Goal: Task Accomplishment & Management: Complete application form

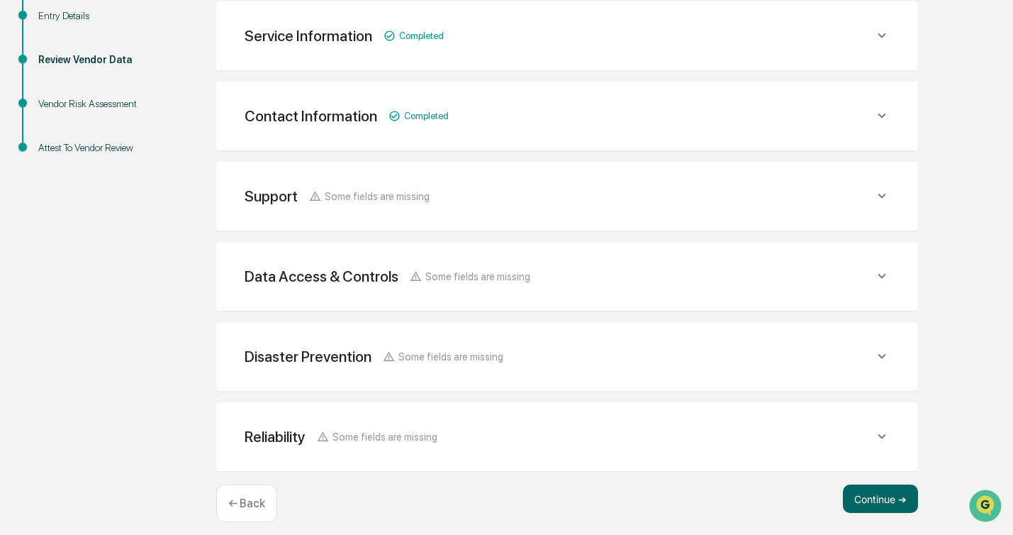
scroll to position [259, 0]
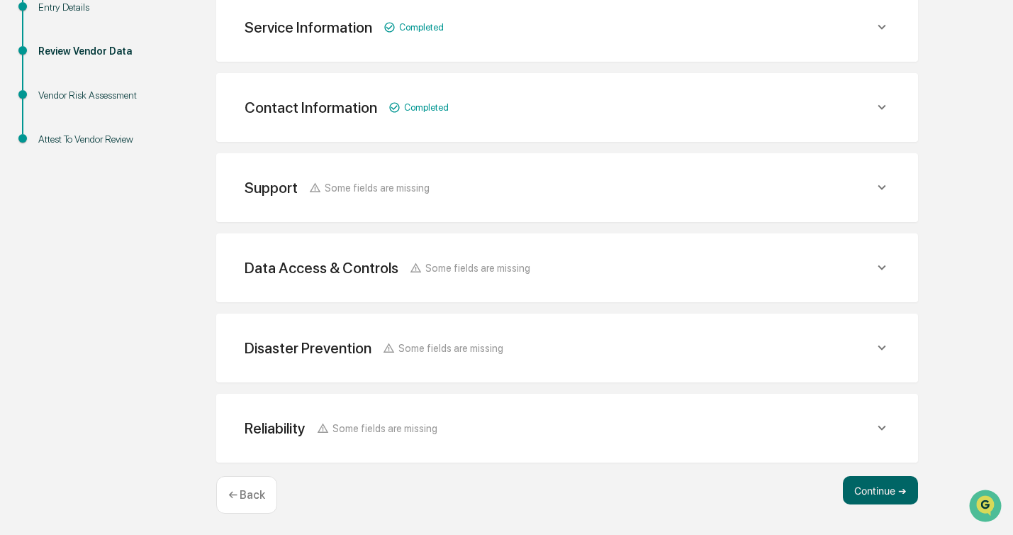
click at [873, 502] on div "Continue ➔ ← Back" at bounding box center [567, 495] width 702 height 38
click at [874, 498] on button "Continue ➔" at bounding box center [880, 490] width 75 height 28
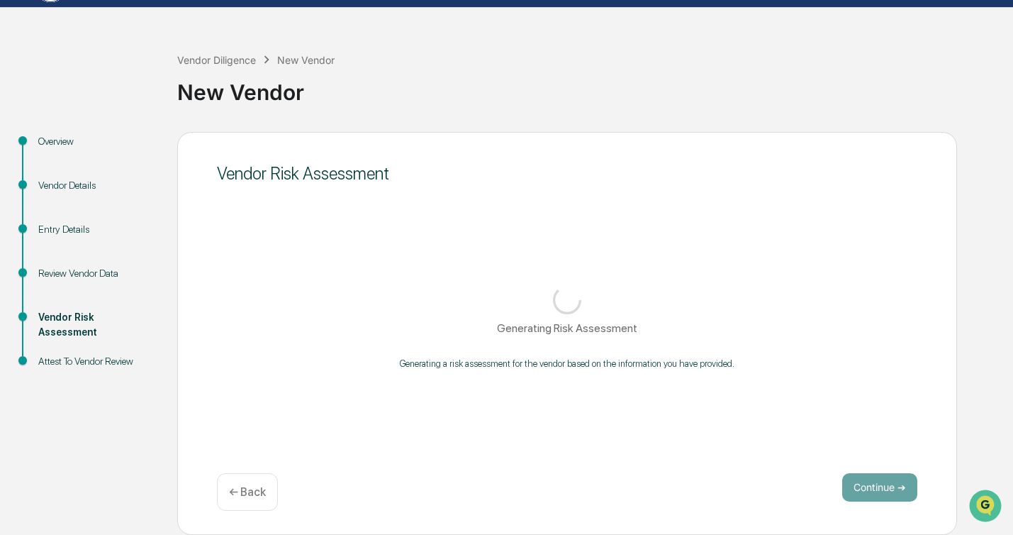
scroll to position [37, 0]
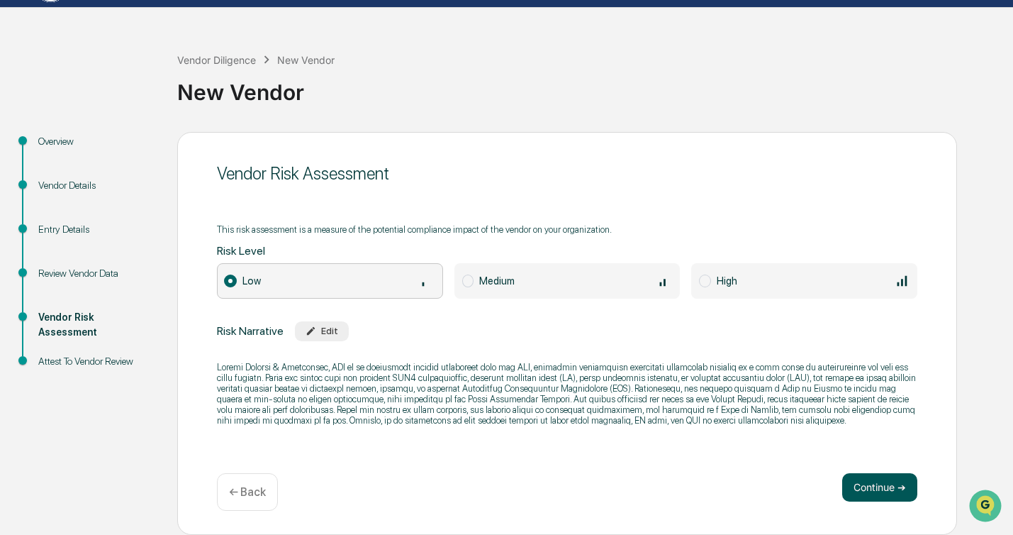
click at [881, 479] on button "Continue ➔" at bounding box center [879, 487] width 75 height 28
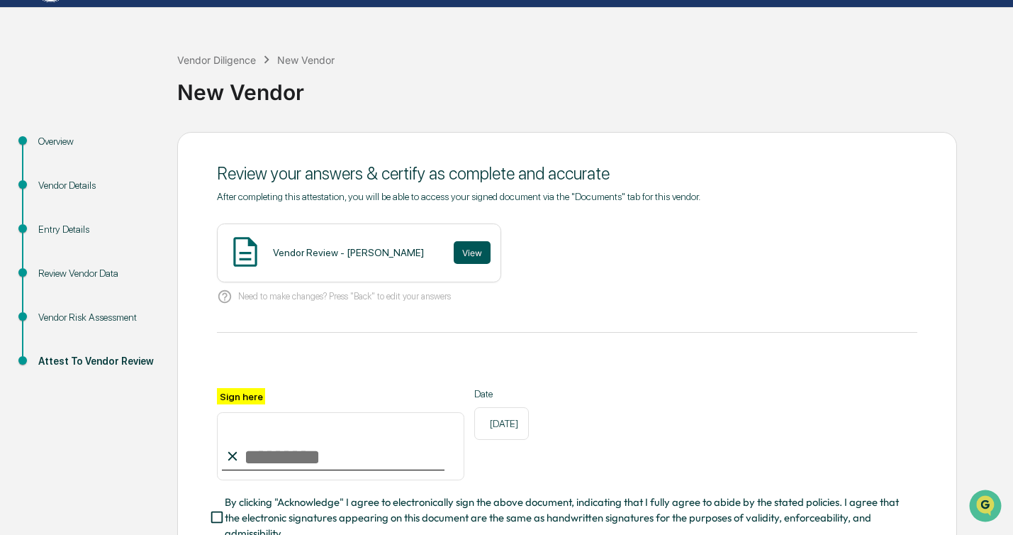
click at [458, 251] on button "View" at bounding box center [472, 252] width 37 height 23
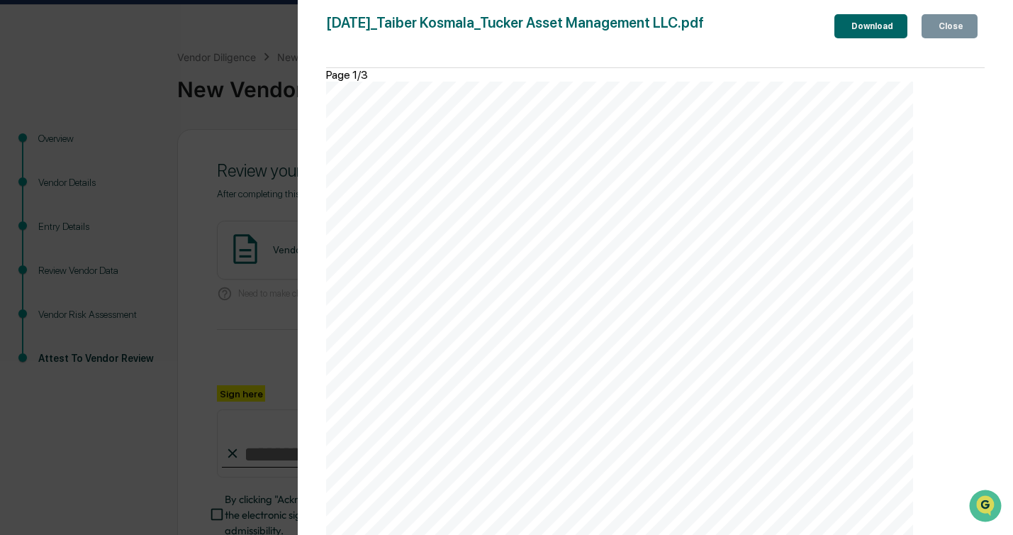
scroll to position [2157, 0]
click at [939, 38] on button "Close" at bounding box center [950, 26] width 56 height 24
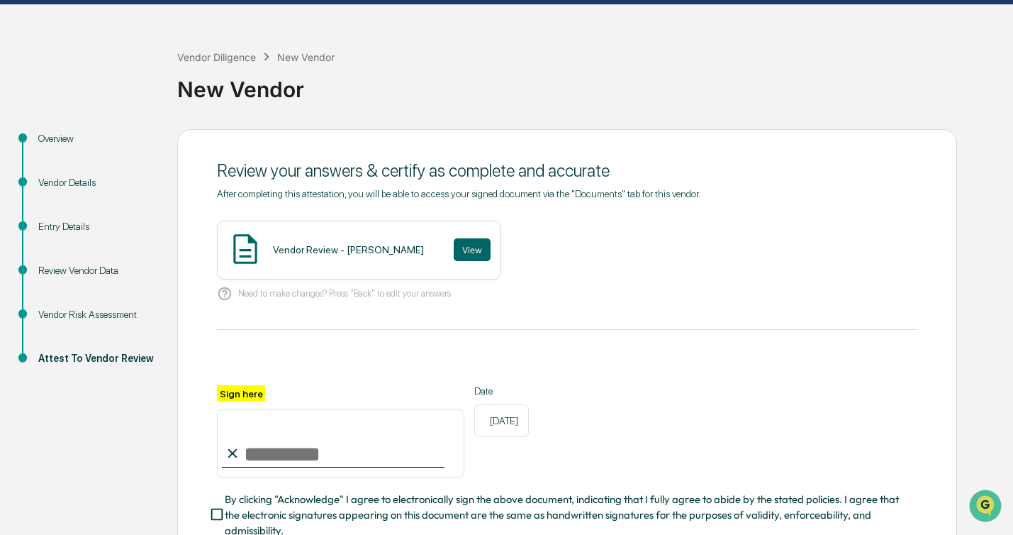
click at [369, 449] on input "Sign here" at bounding box center [340, 443] width 247 height 68
type input "**********"
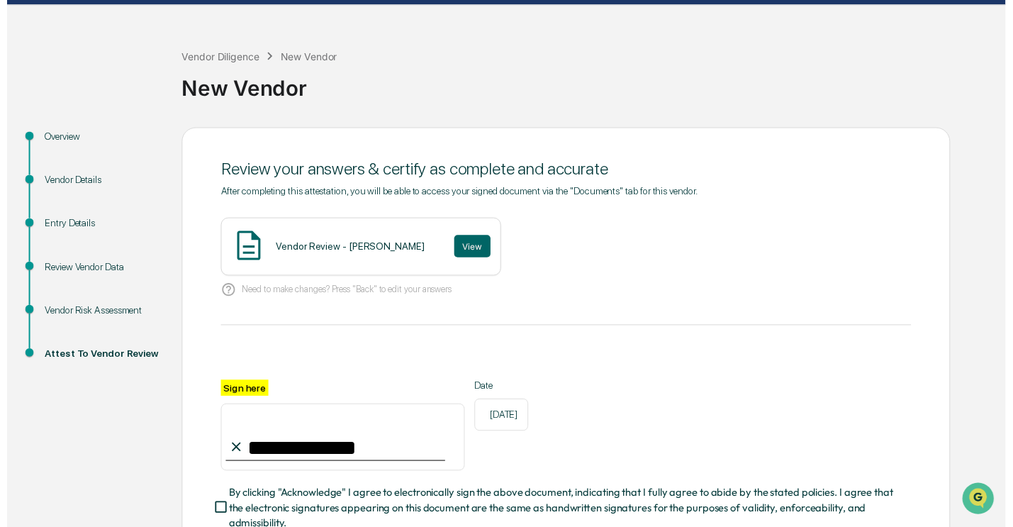
scroll to position [140, 0]
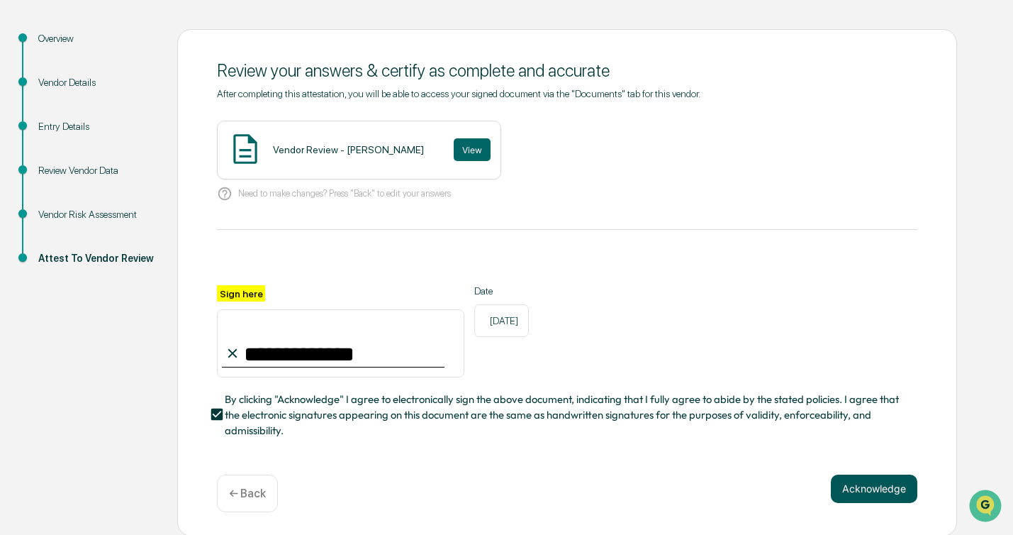
click at [888, 487] on button "Acknowledge" at bounding box center [874, 488] width 87 height 28
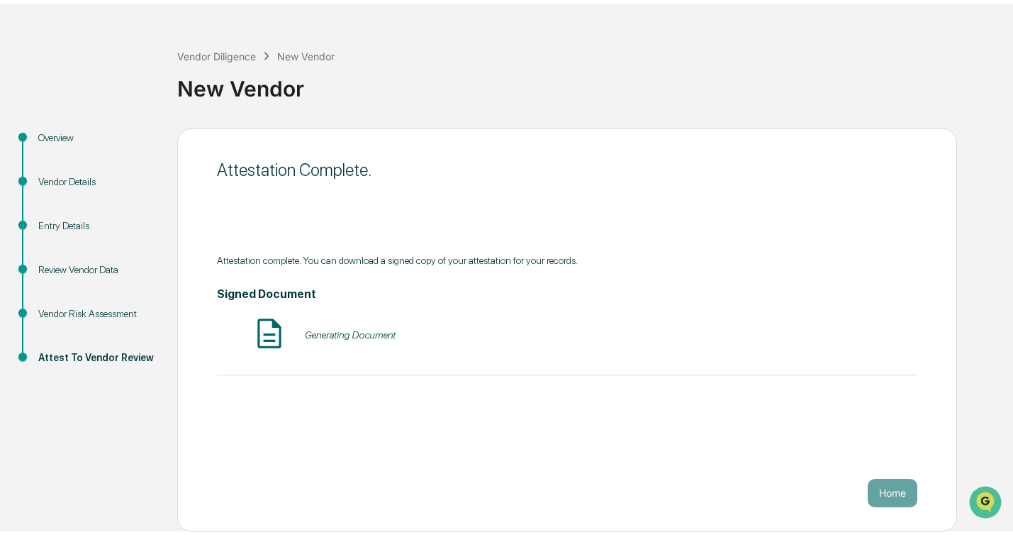
scroll to position [37, 0]
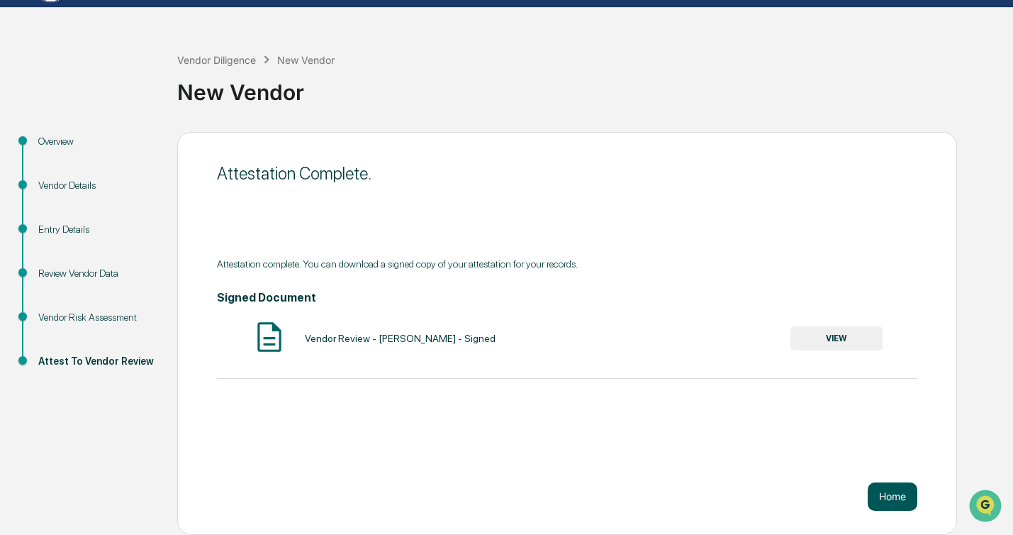
click at [887, 503] on button "Home" at bounding box center [893, 496] width 50 height 28
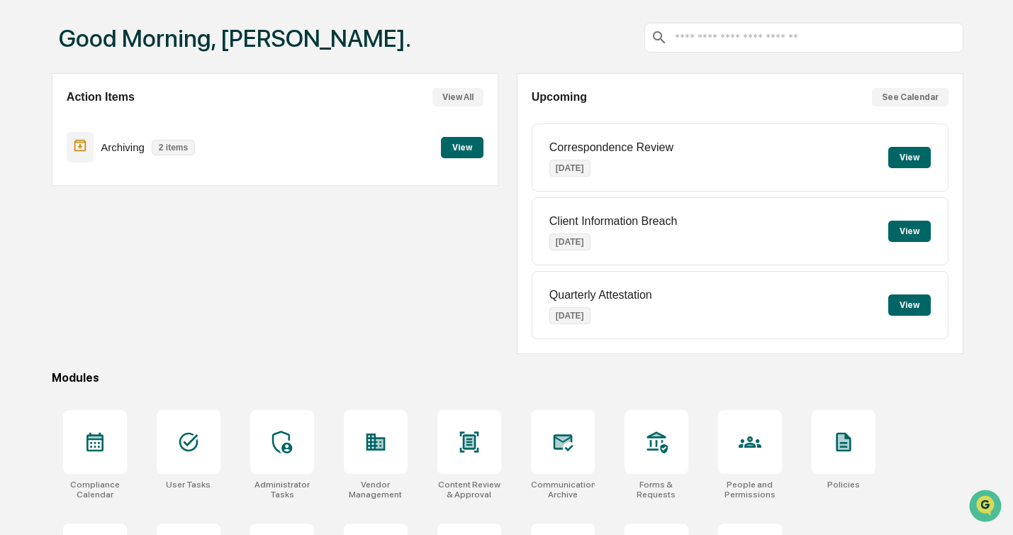
scroll to position [152, 0]
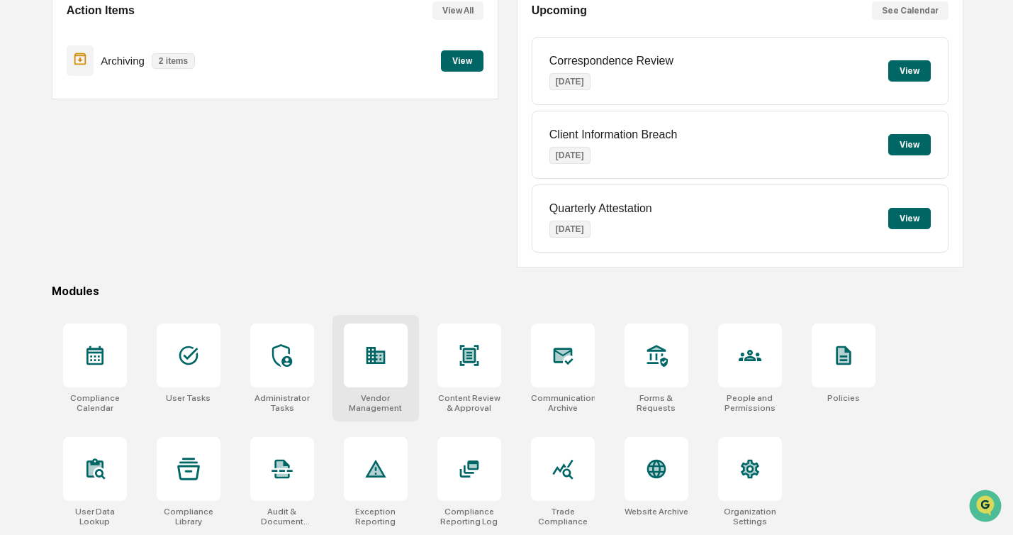
click at [366, 346] on icon at bounding box center [375, 355] width 23 height 23
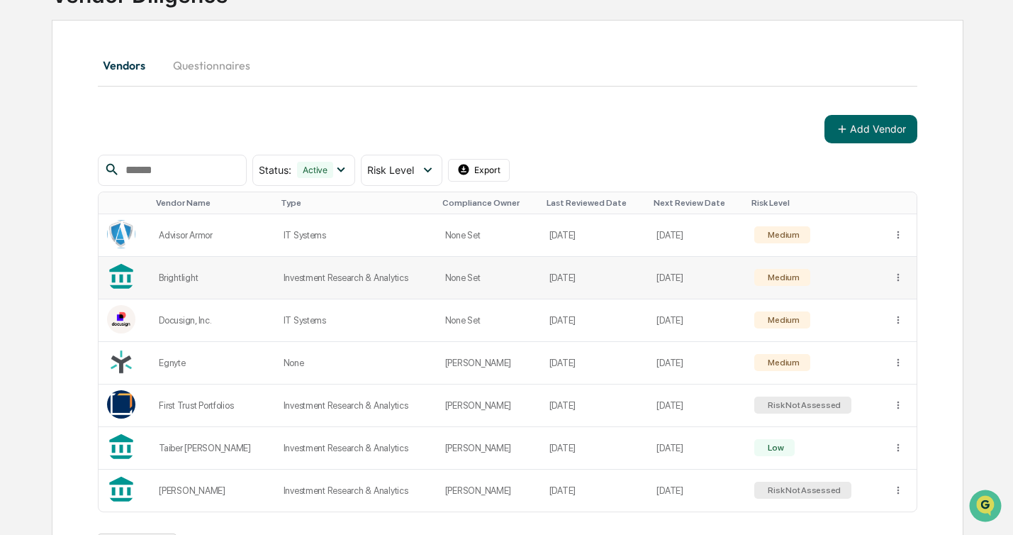
scroll to position [113, 0]
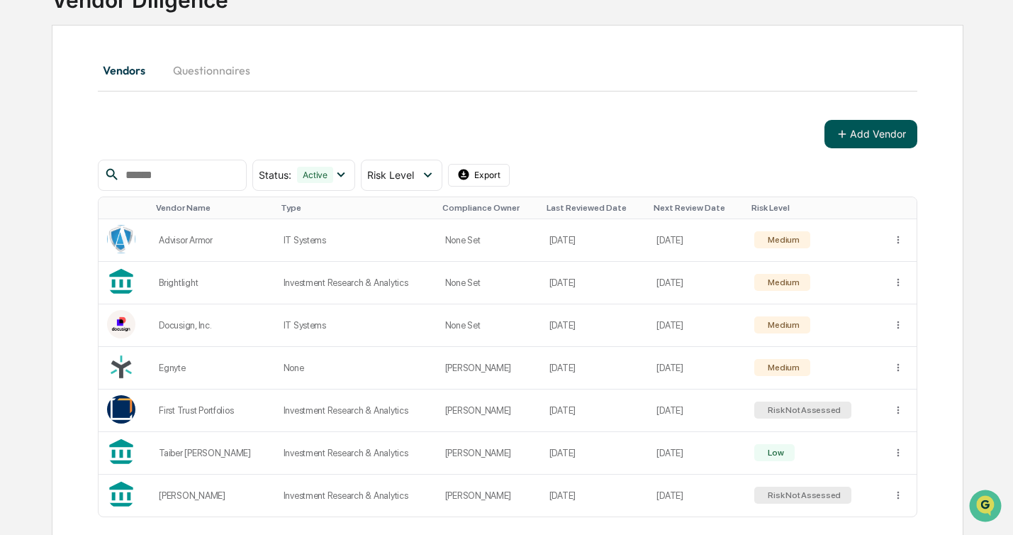
click at [889, 130] on button "Add Vendor" at bounding box center [871, 134] width 93 height 28
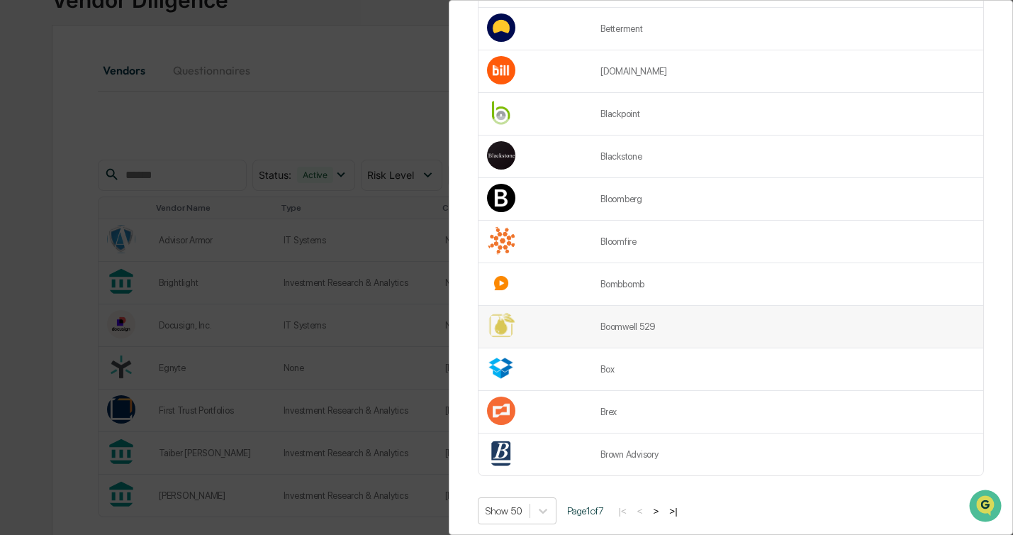
scroll to position [1825, 0]
click at [681, 503] on button ">|" at bounding box center [673, 509] width 16 height 12
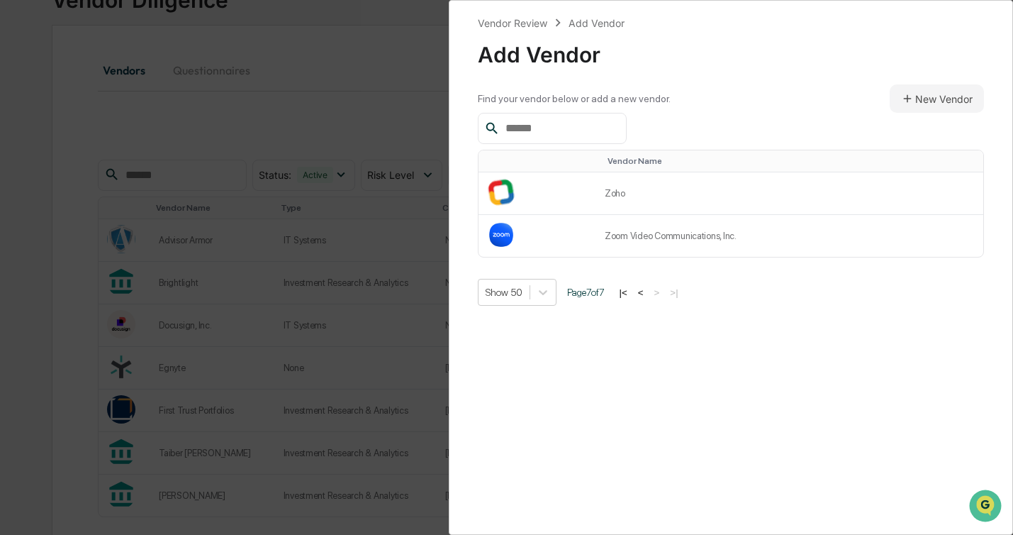
scroll to position [0, 0]
click at [632, 293] on button "|<" at bounding box center [623, 292] width 16 height 12
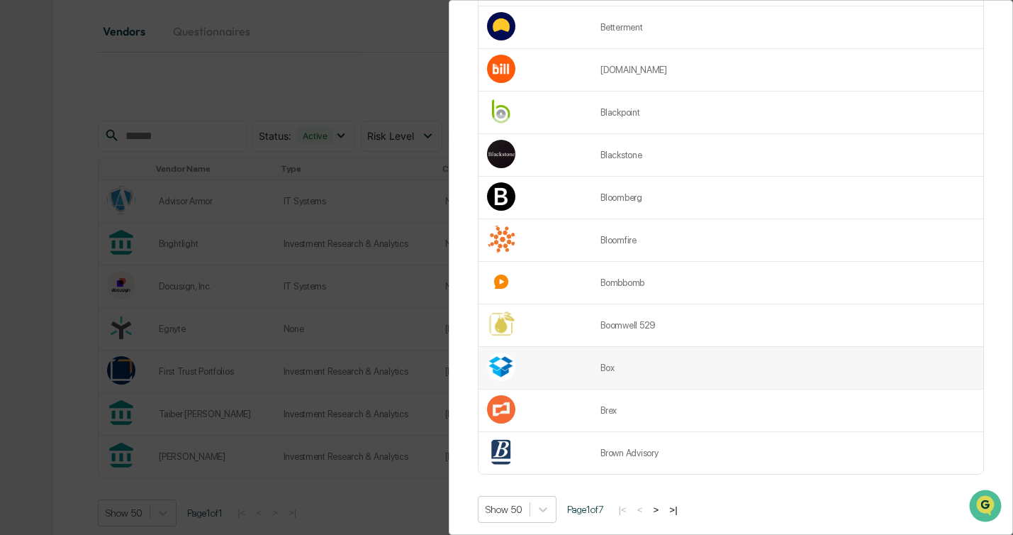
scroll to position [169, 0]
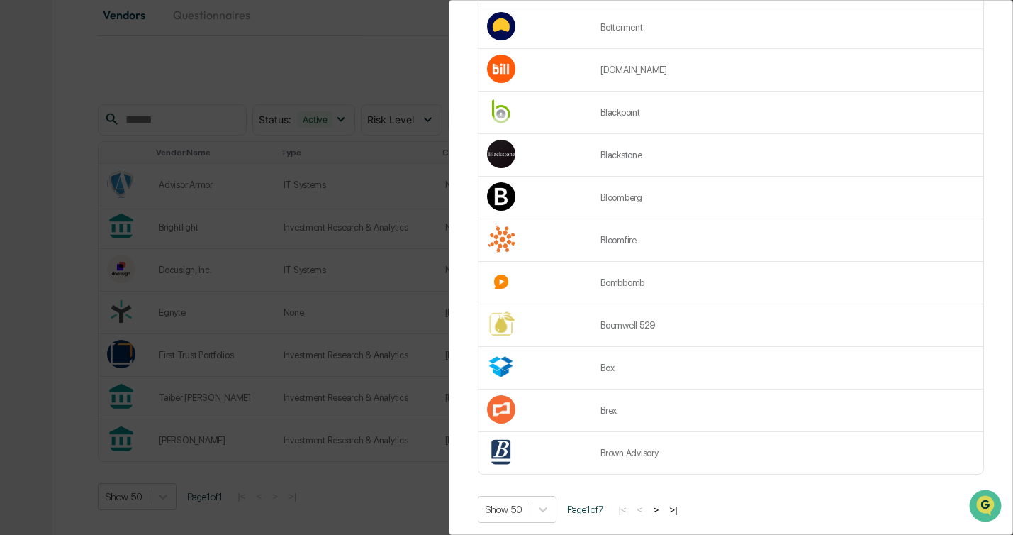
click at [664, 503] on button ">" at bounding box center [657, 509] width 14 height 12
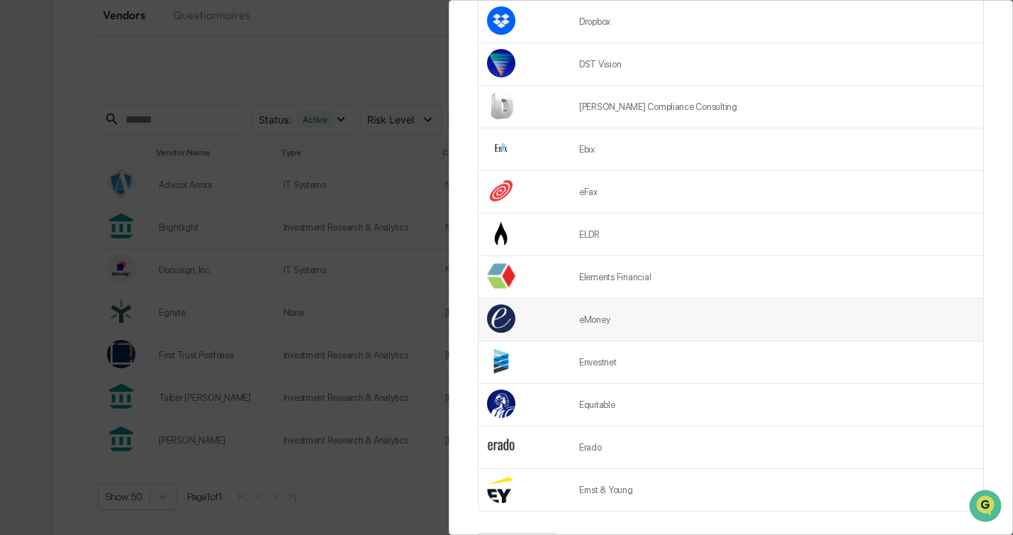
scroll to position [1824, 0]
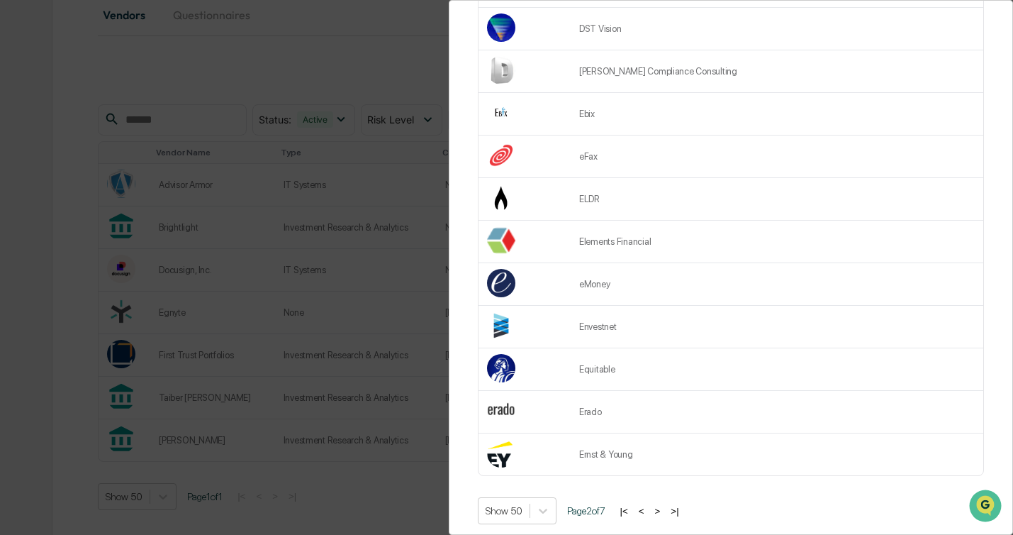
click at [665, 505] on button ">" at bounding box center [658, 511] width 14 height 12
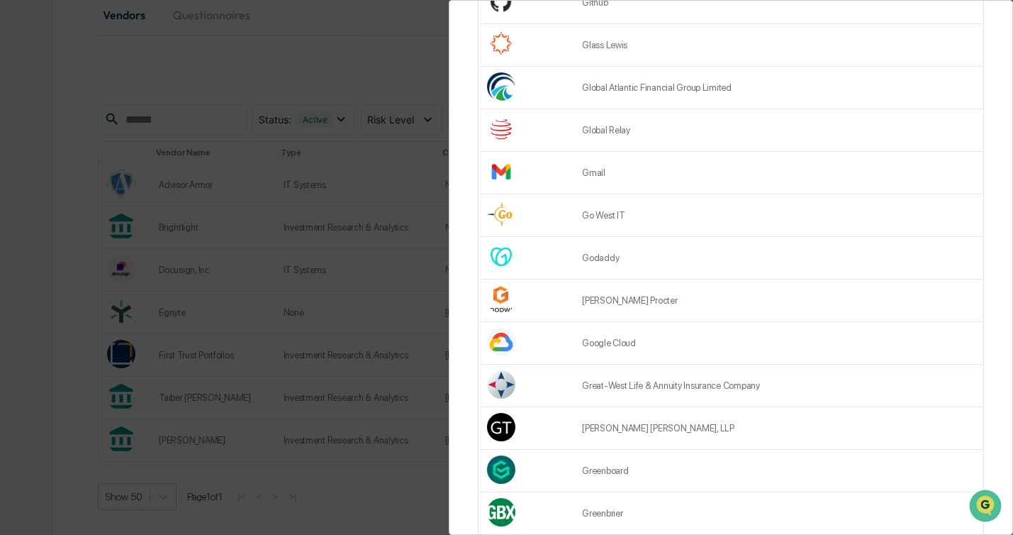
scroll to position [1016, 0]
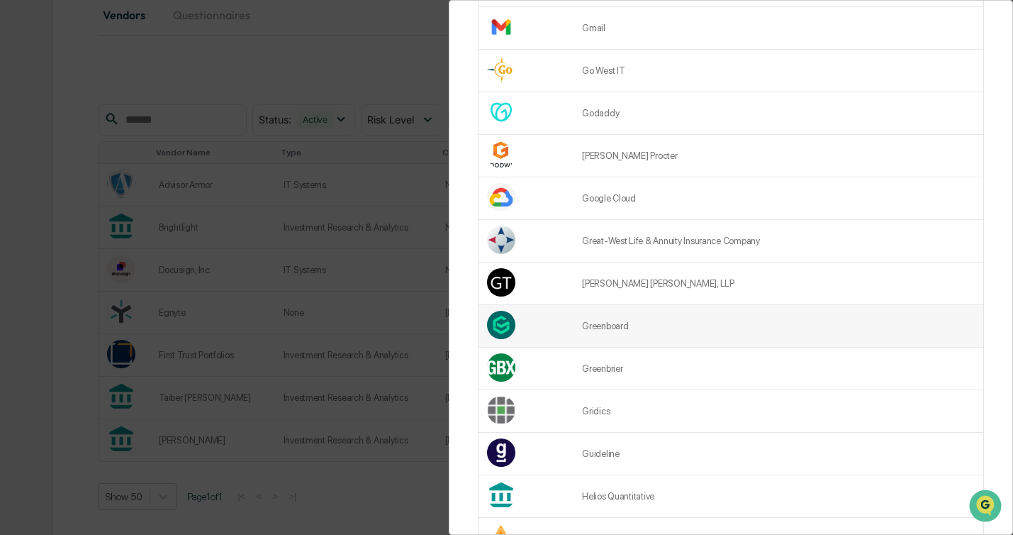
click at [698, 310] on td "Greenboard" at bounding box center [779, 326] width 410 height 43
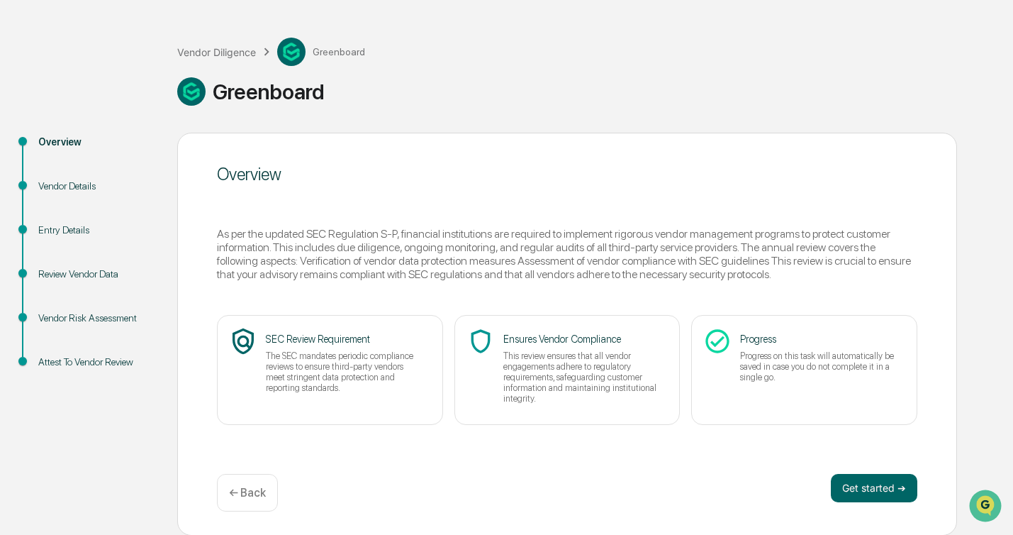
scroll to position [52, 0]
click at [860, 491] on button "Get started ➔" at bounding box center [874, 487] width 87 height 28
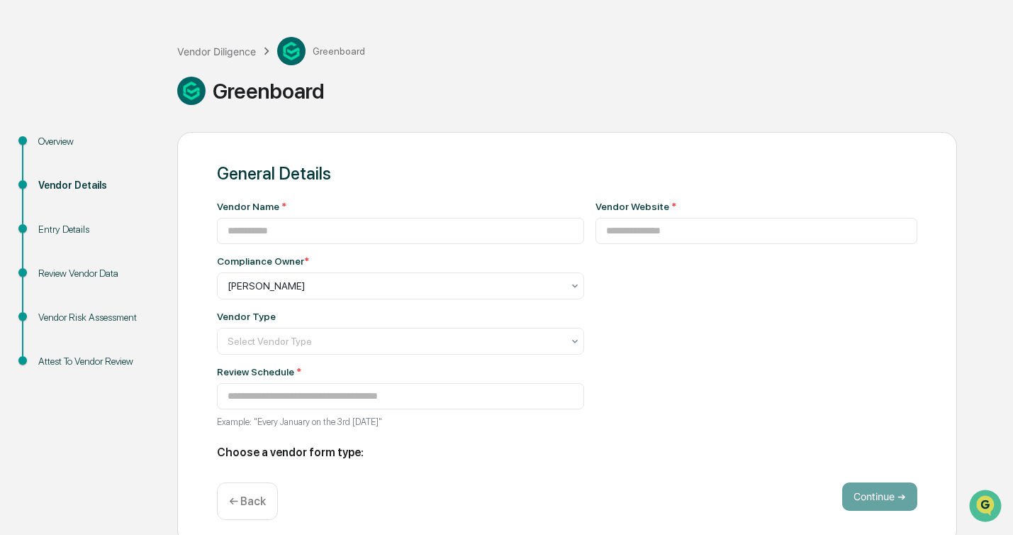
type input "**********"
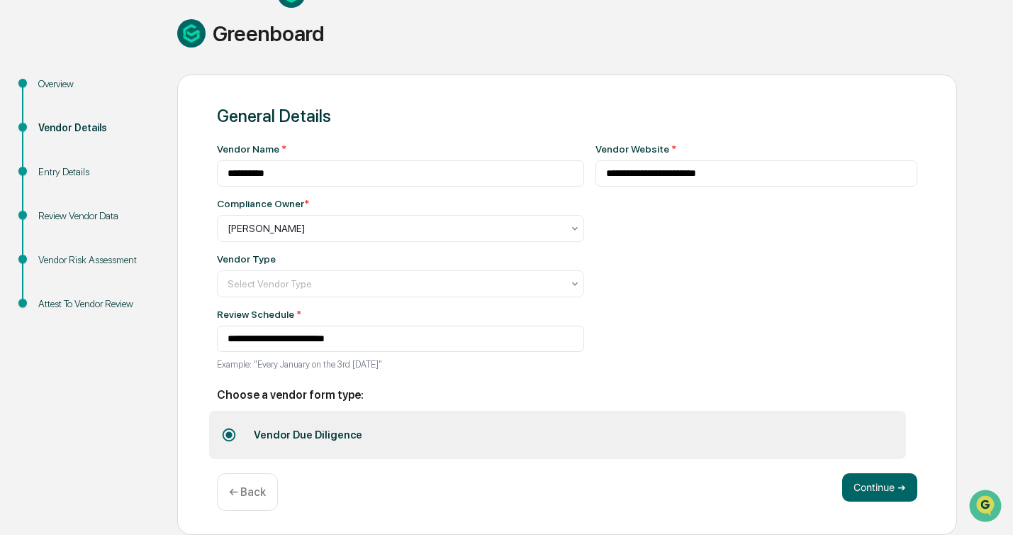
scroll to position [111, 0]
click at [580, 281] on icon at bounding box center [574, 283] width 11 height 11
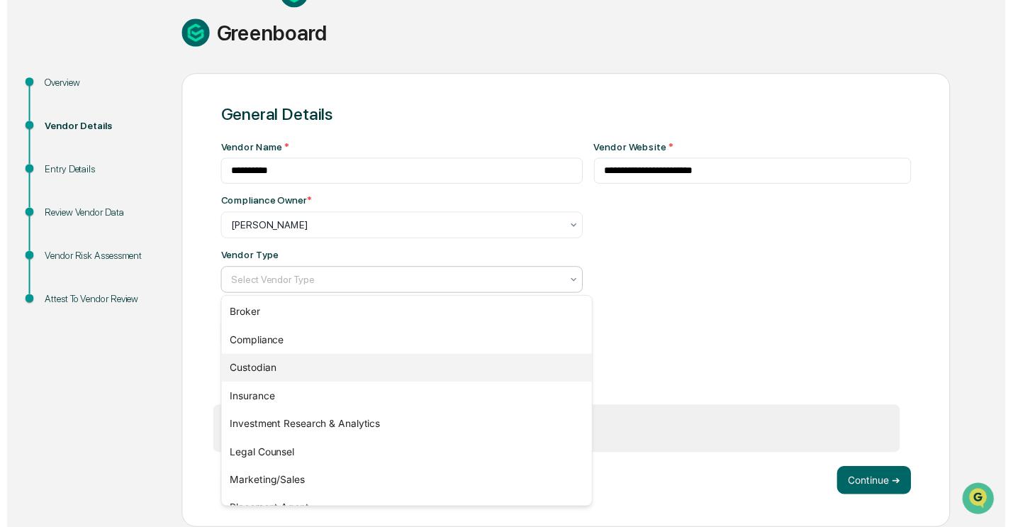
scroll to position [162, 0]
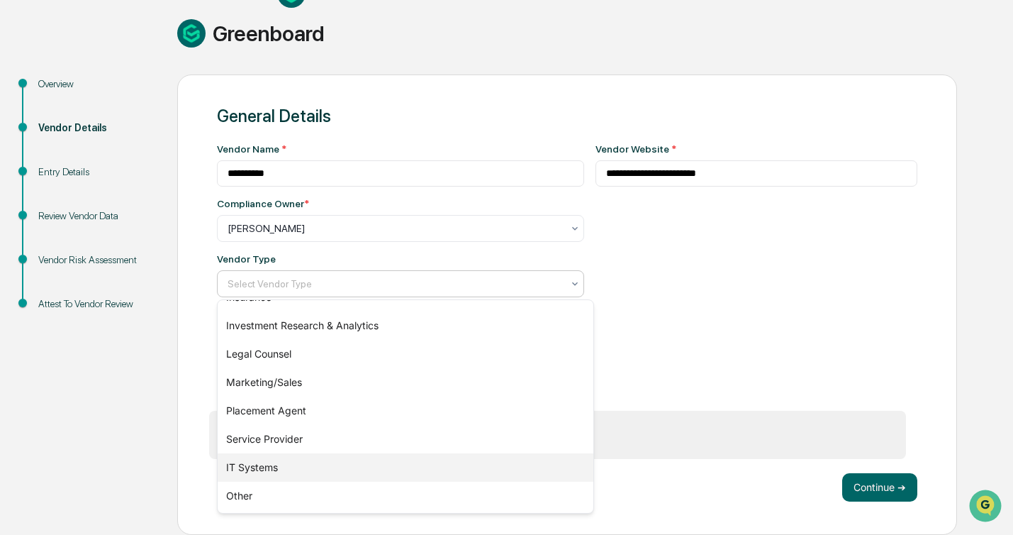
click at [282, 473] on div "IT Systems" at bounding box center [406, 467] width 376 height 28
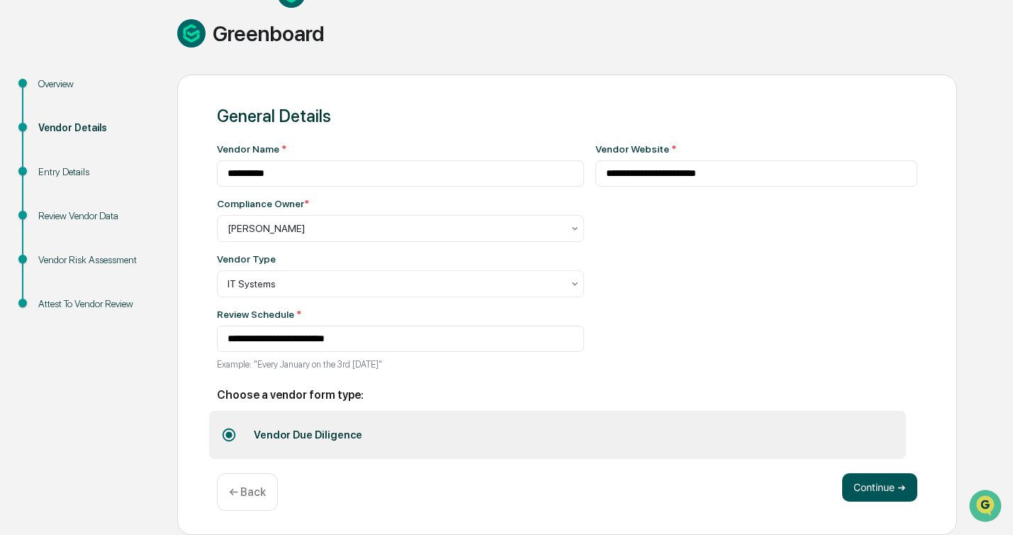
click at [862, 479] on button "Continue ➔" at bounding box center [879, 487] width 75 height 28
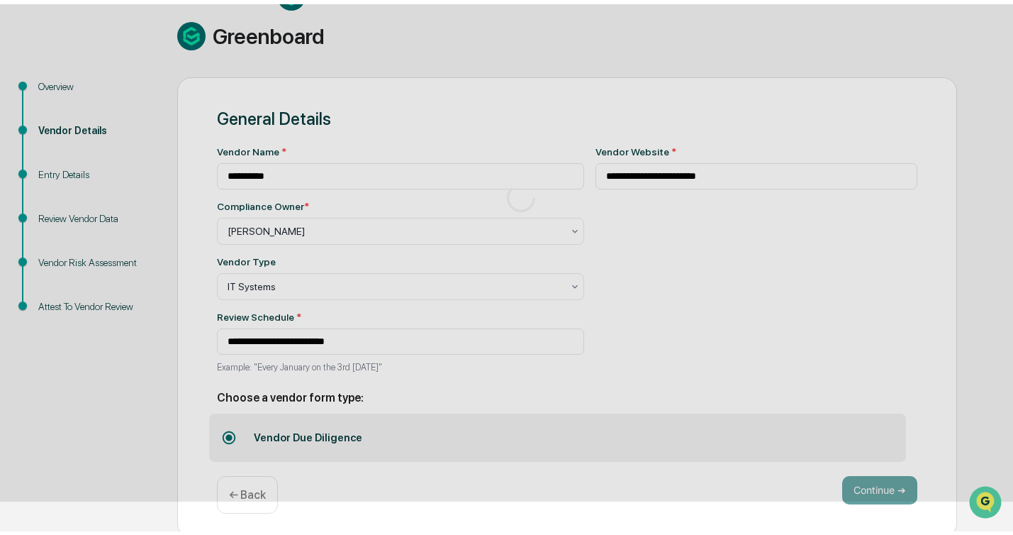
scroll to position [52, 0]
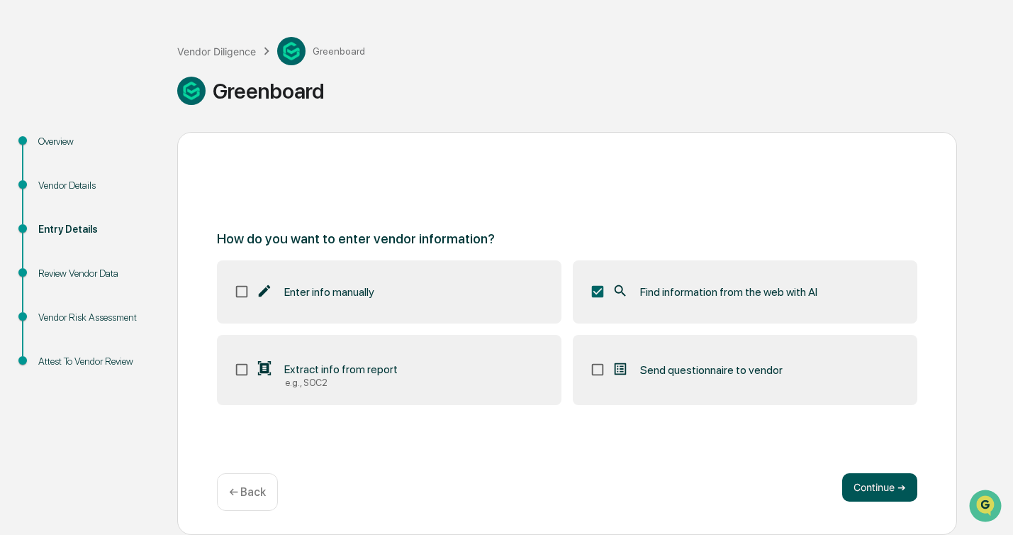
click at [874, 484] on button "Continue ➔" at bounding box center [879, 487] width 75 height 28
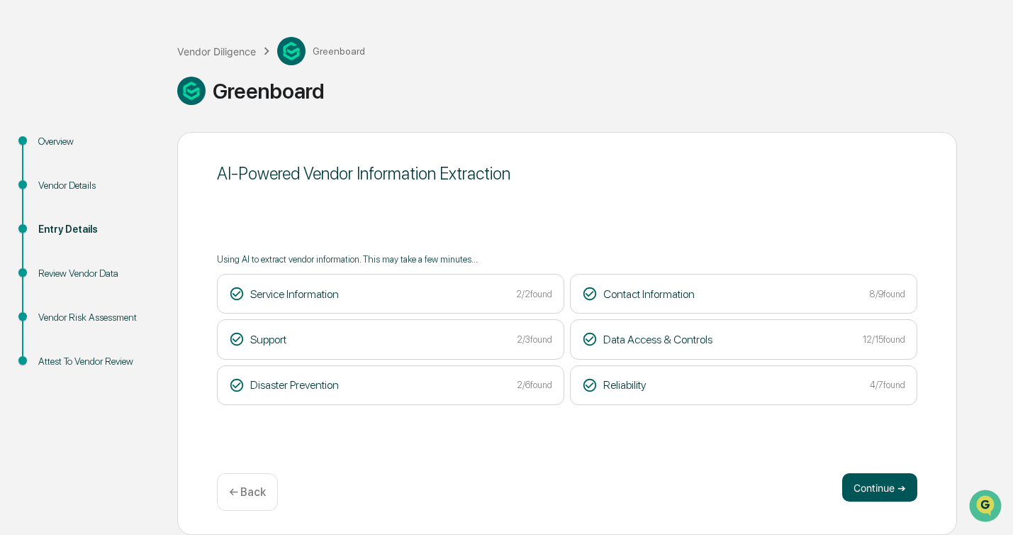
click at [857, 484] on button "Continue ➔" at bounding box center [879, 487] width 75 height 28
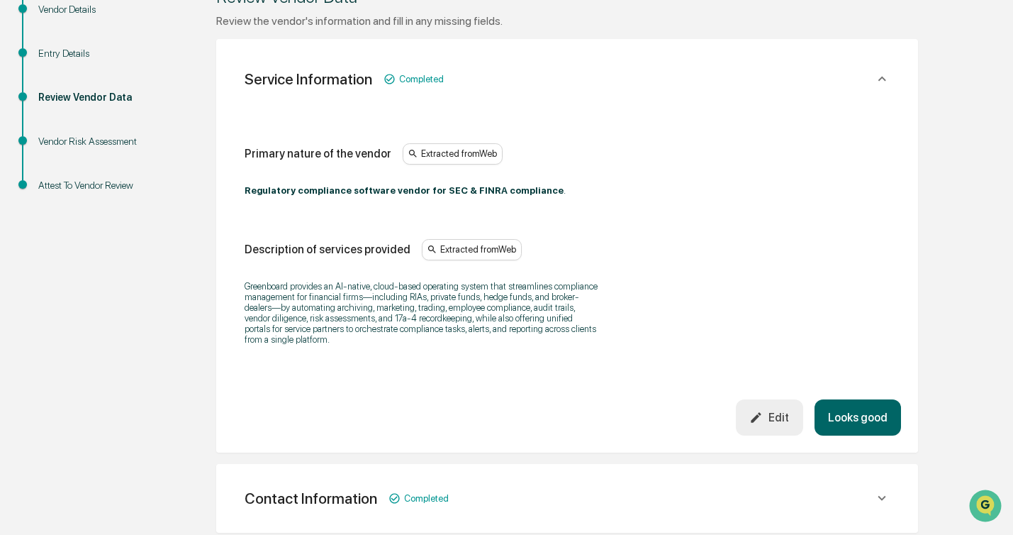
scroll to position [228, 0]
click at [850, 425] on button "Looks good" at bounding box center [858, 417] width 87 height 36
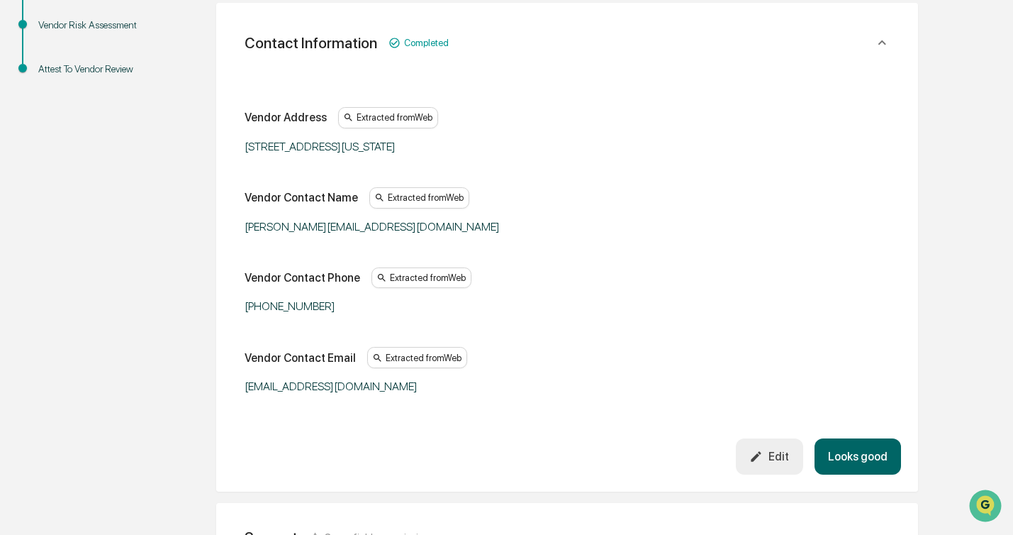
scroll to position [373, 0]
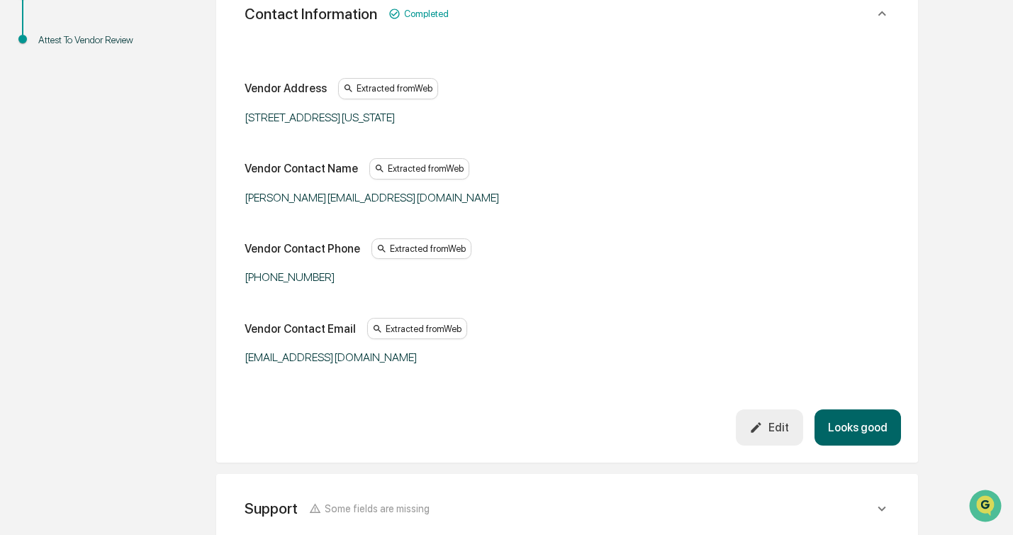
click at [857, 429] on button "Looks good" at bounding box center [858, 427] width 87 height 36
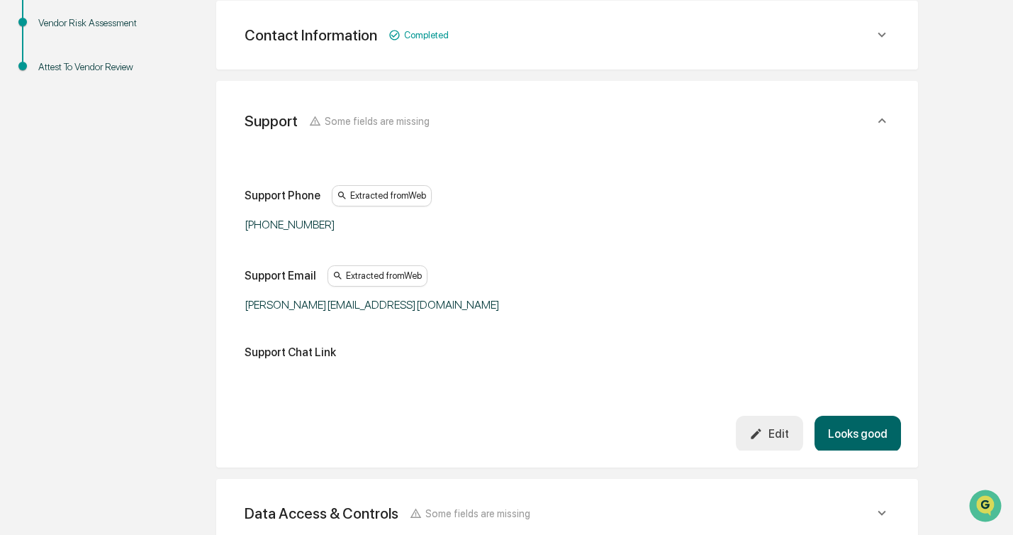
scroll to position [345, 0]
click at [867, 430] on button "Looks good" at bounding box center [858, 434] width 87 height 36
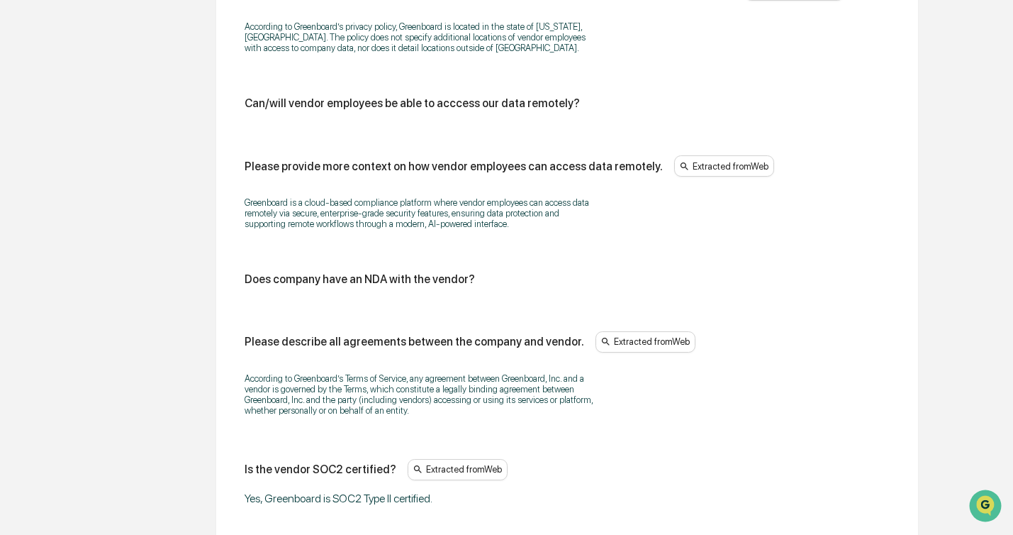
scroll to position [1674, 0]
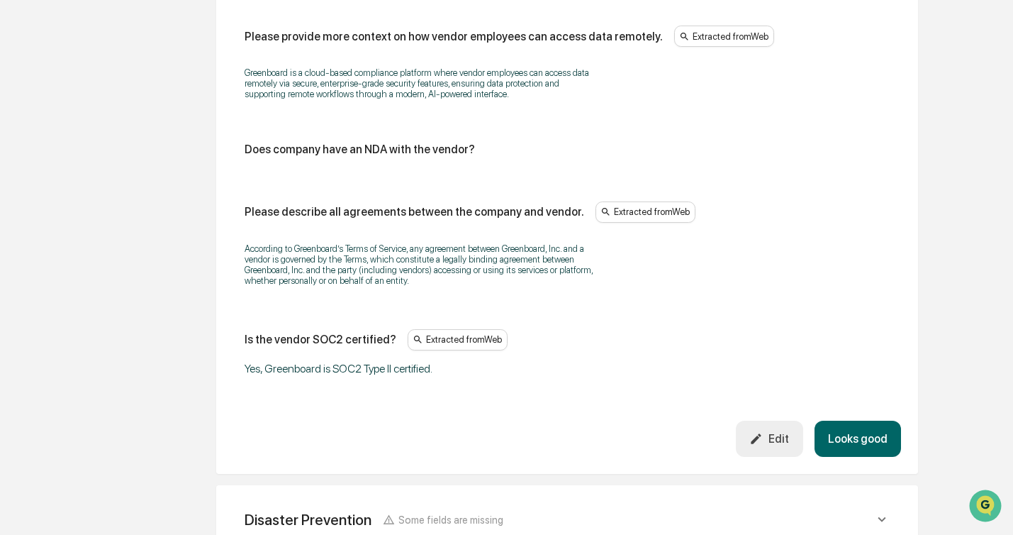
click at [874, 457] on button "Looks good" at bounding box center [858, 438] width 87 height 36
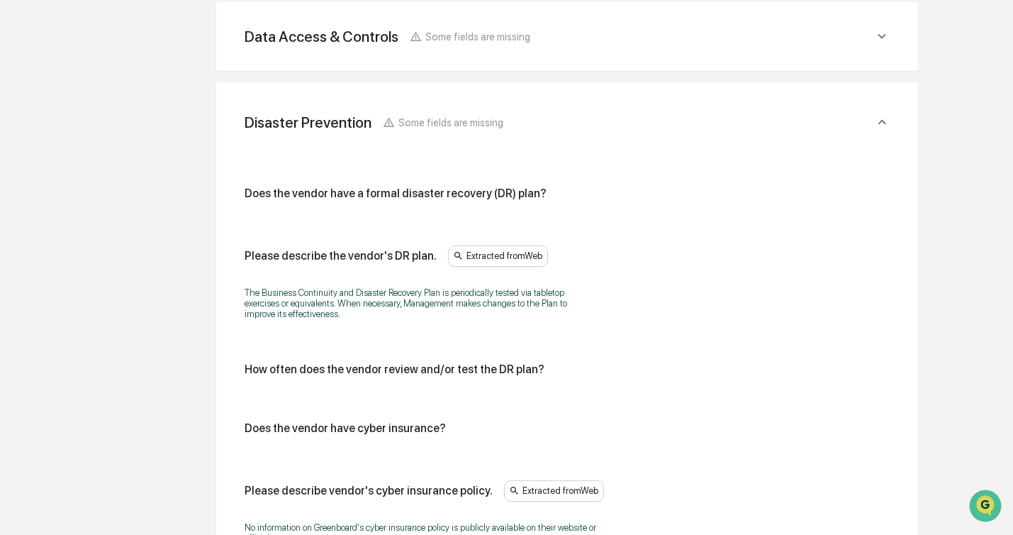
scroll to position [830, 0]
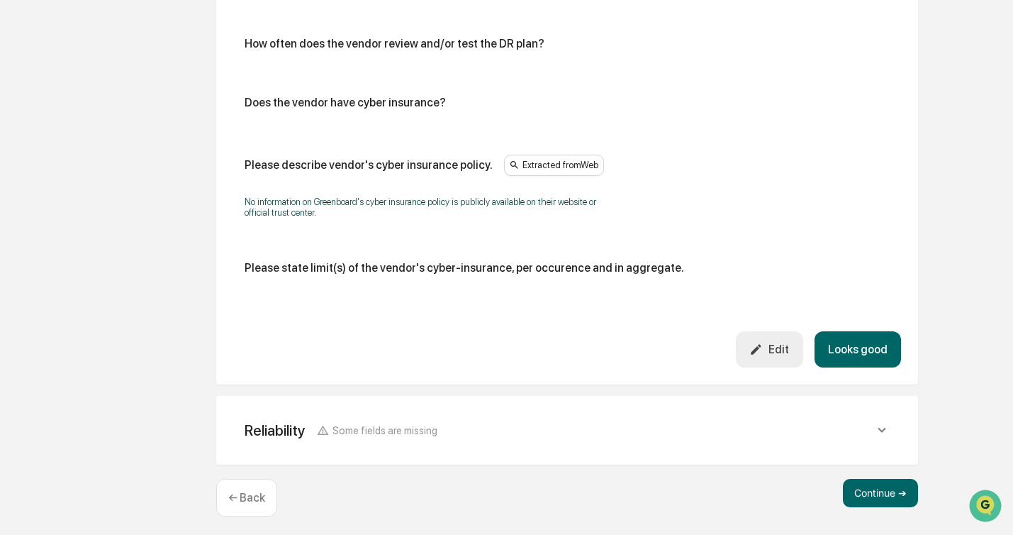
click at [884, 352] on button "Looks good" at bounding box center [858, 349] width 87 height 36
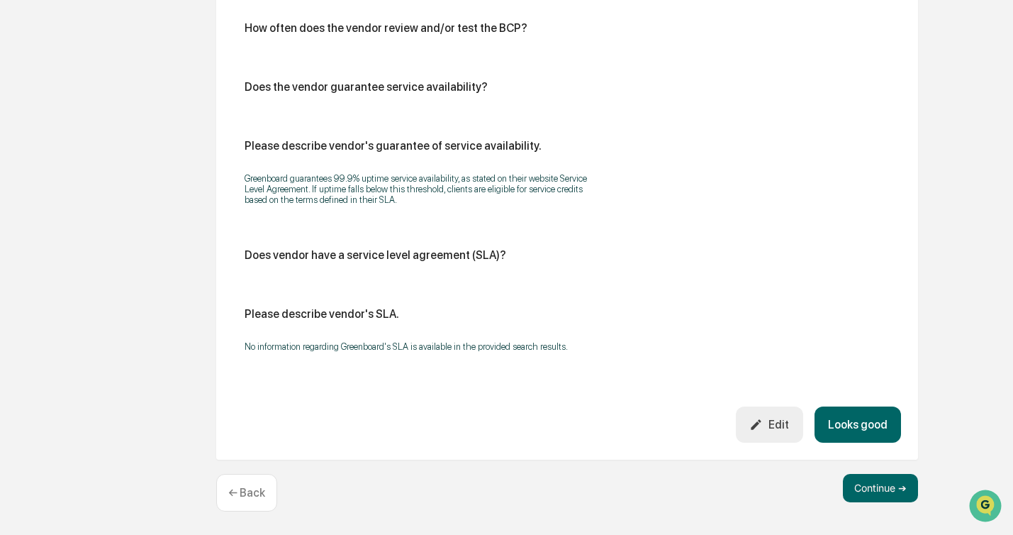
click at [861, 425] on button "Looks good" at bounding box center [858, 424] width 87 height 36
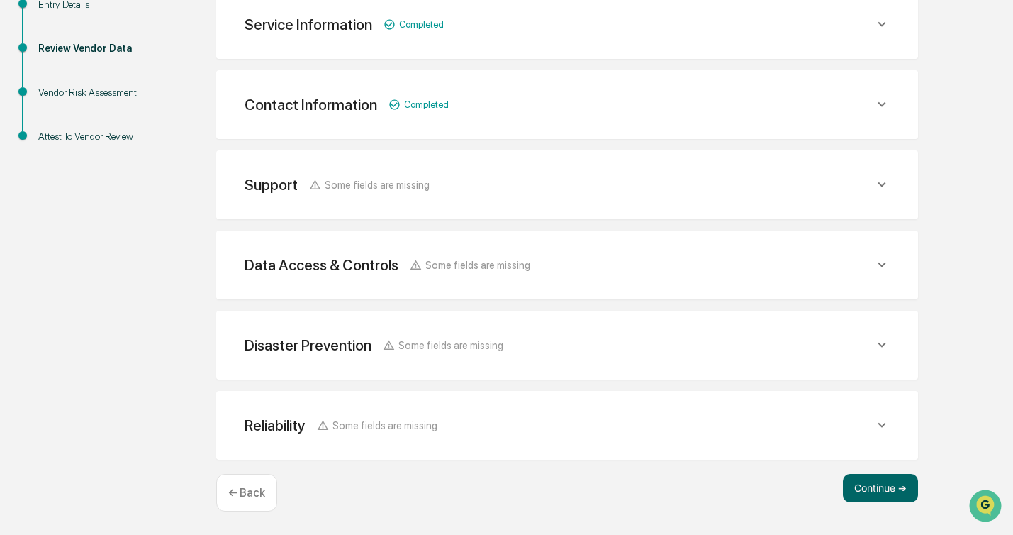
scroll to position [274, 0]
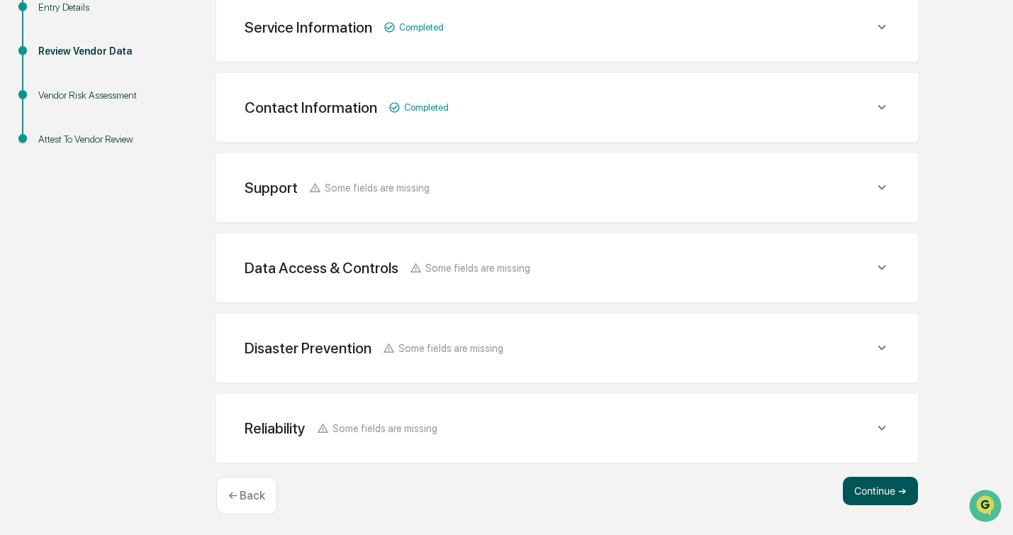
click at [854, 499] on button "Continue ➔" at bounding box center [880, 491] width 75 height 28
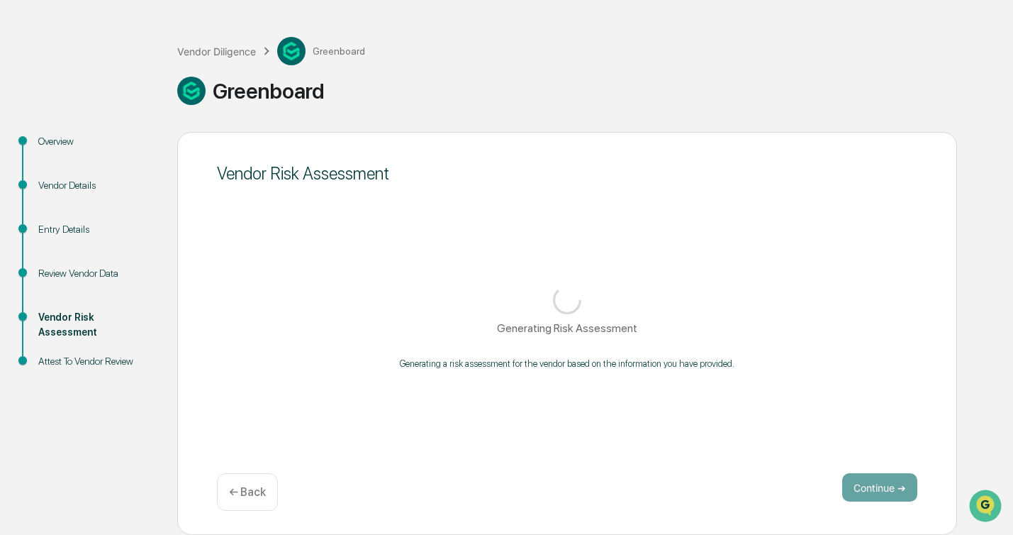
scroll to position [52, 0]
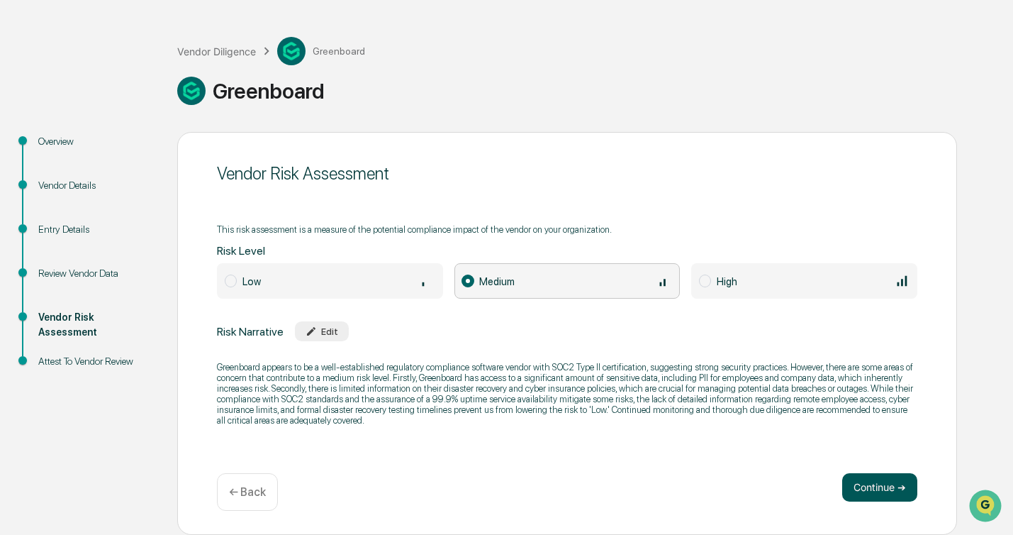
click at [880, 488] on button "Continue ➔" at bounding box center [879, 487] width 75 height 28
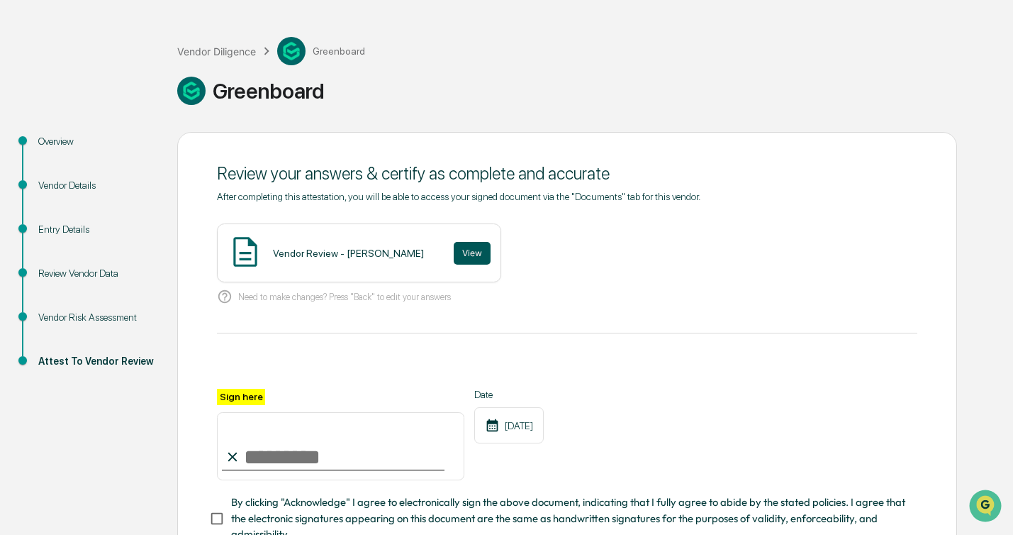
click at [463, 250] on button "View" at bounding box center [472, 253] width 37 height 23
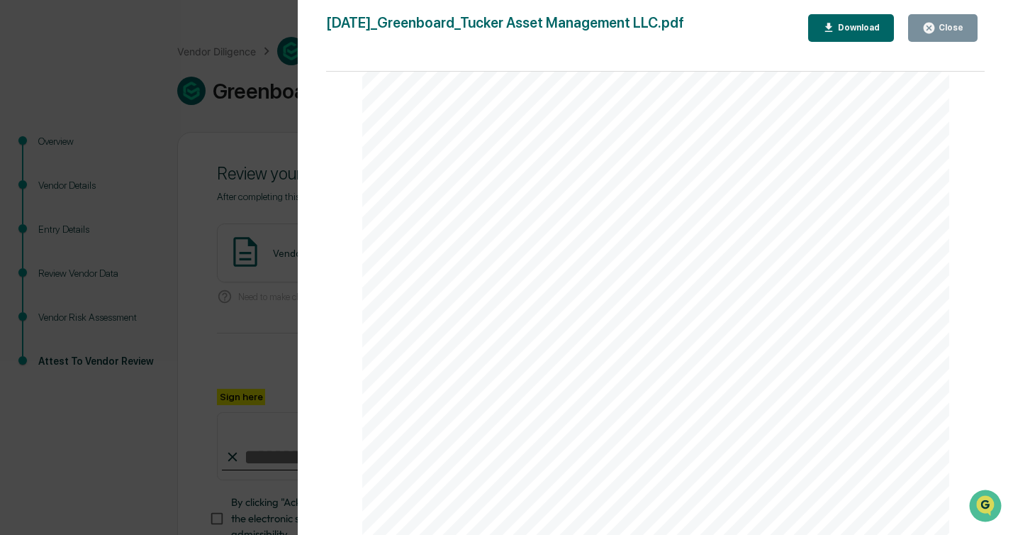
scroll to position [2157, 0]
click at [969, 30] on button "Close" at bounding box center [942, 28] width 69 height 28
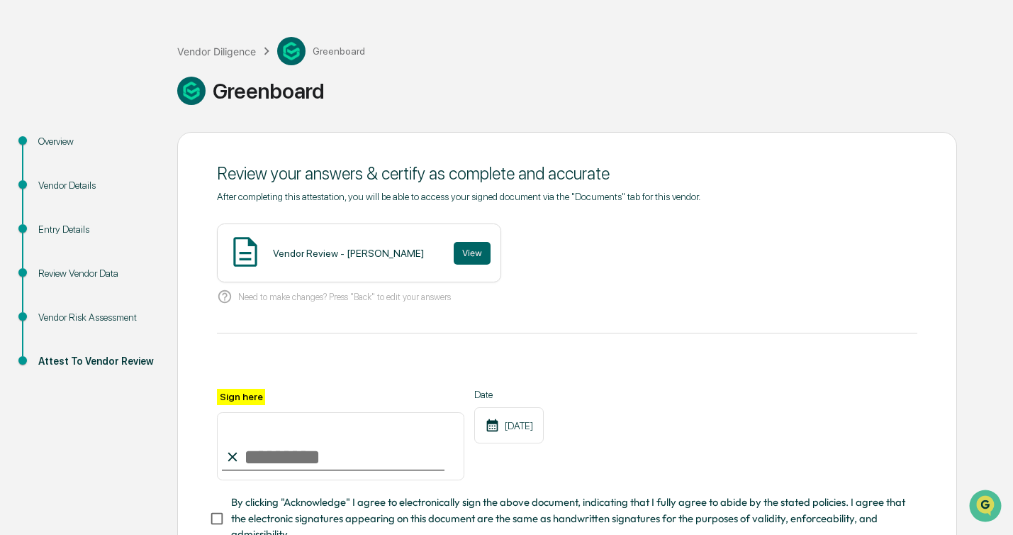
click at [269, 456] on input "Sign here" at bounding box center [340, 446] width 247 height 68
type input "**********"
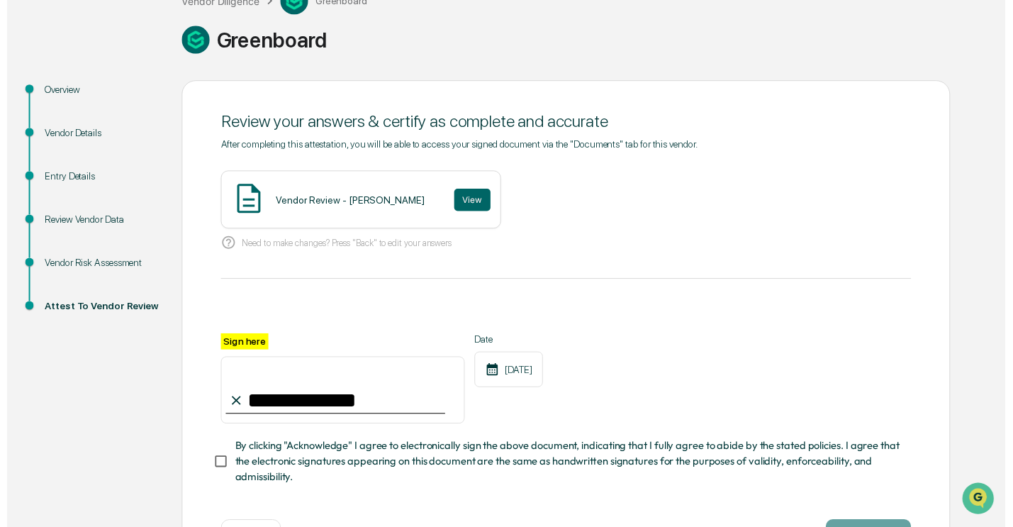
scroll to position [154, 0]
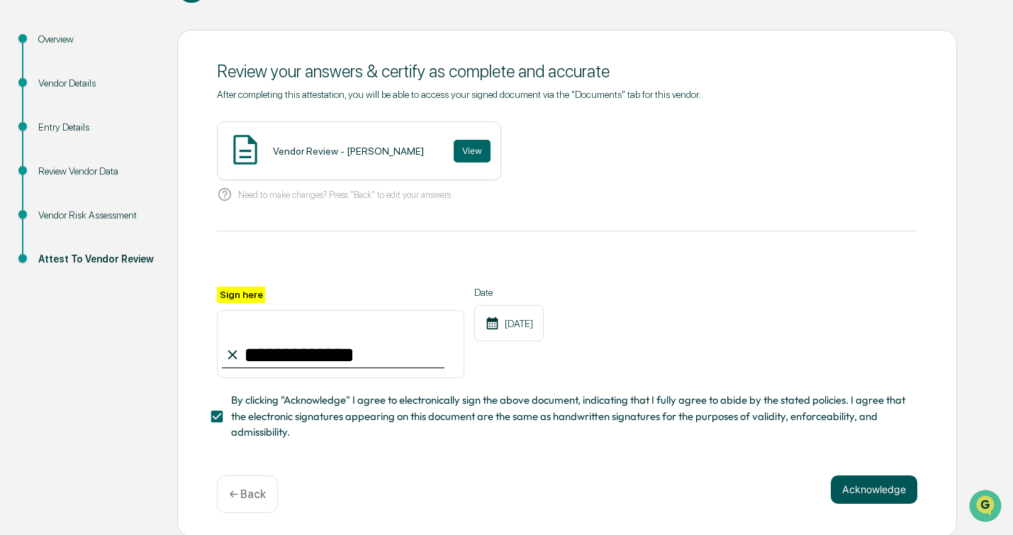
click at [853, 482] on button "Acknowledge" at bounding box center [874, 489] width 87 height 28
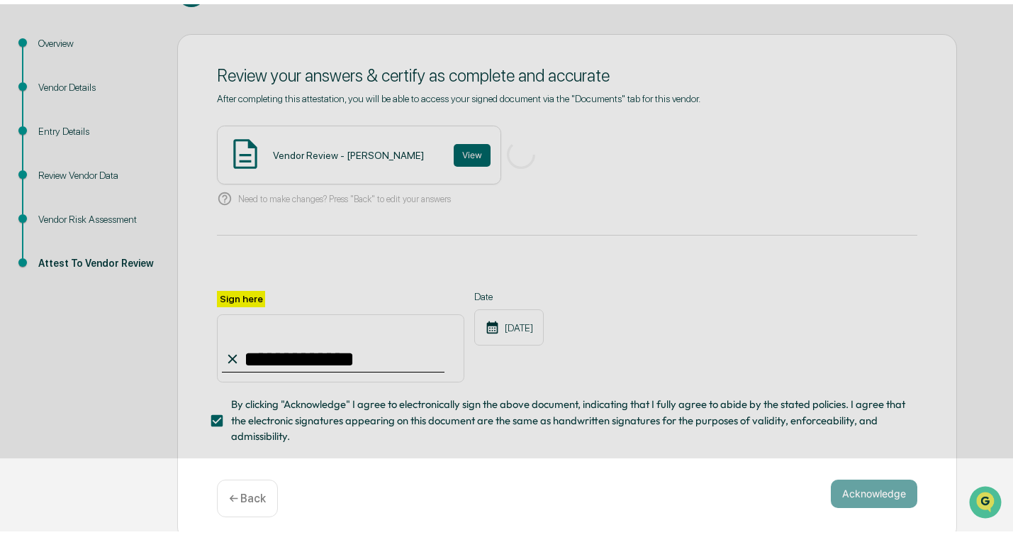
scroll to position [52, 0]
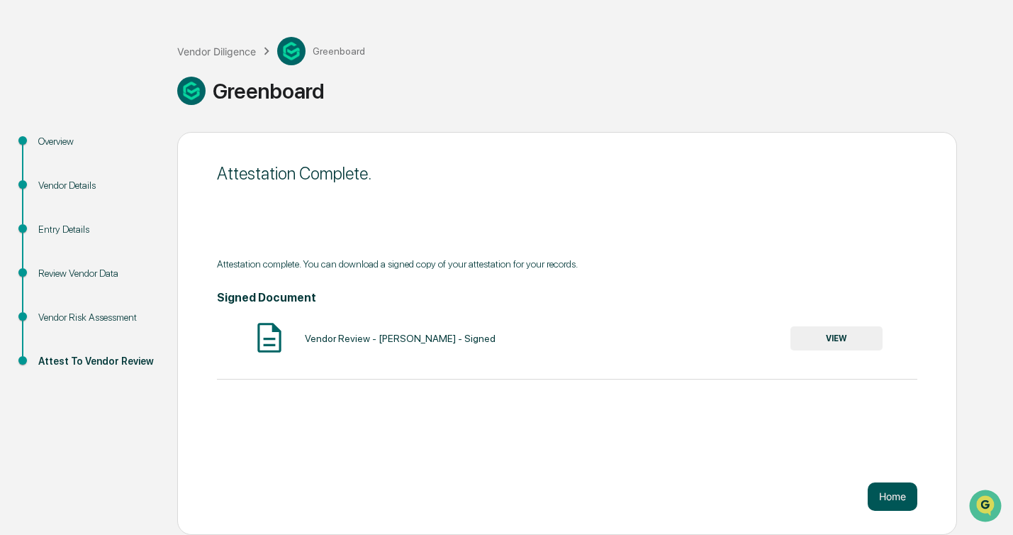
click at [878, 494] on button "Home" at bounding box center [893, 496] width 50 height 28
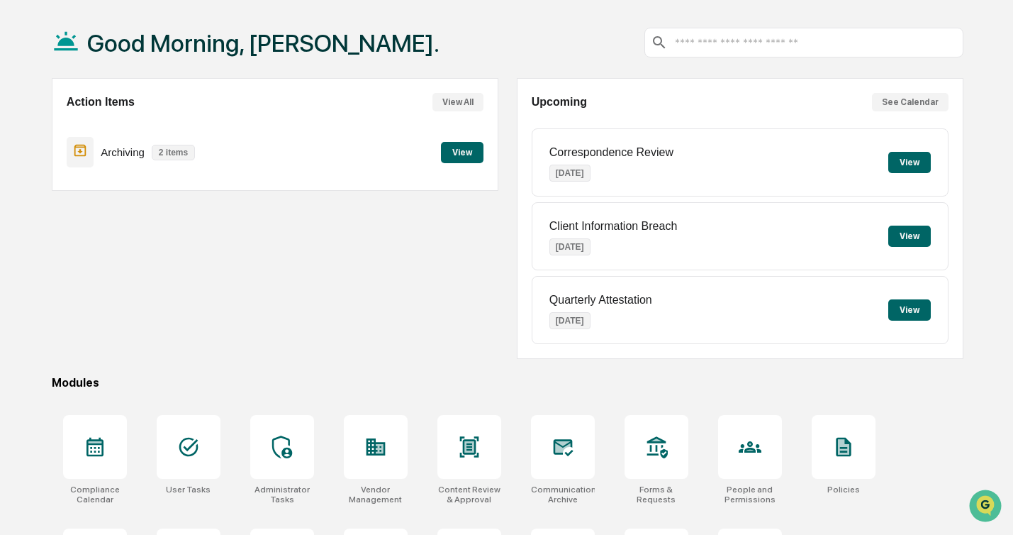
scroll to position [152, 0]
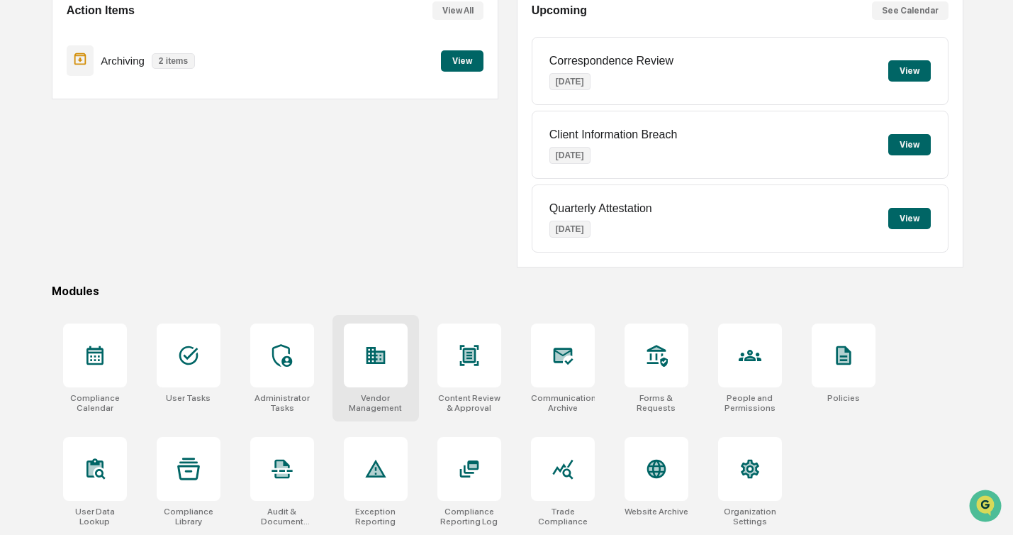
click at [379, 347] on icon at bounding box center [375, 355] width 23 height 23
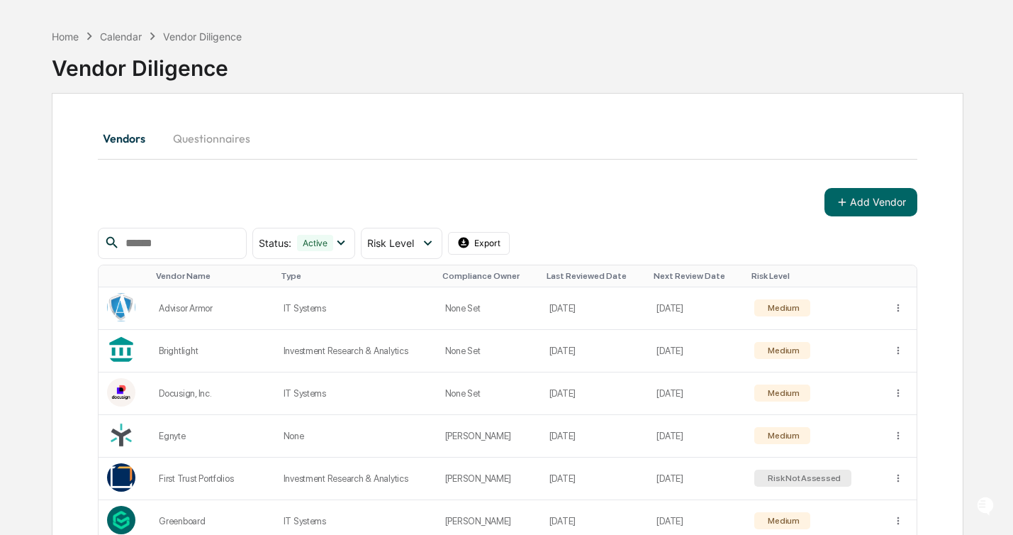
scroll to position [80, 0]
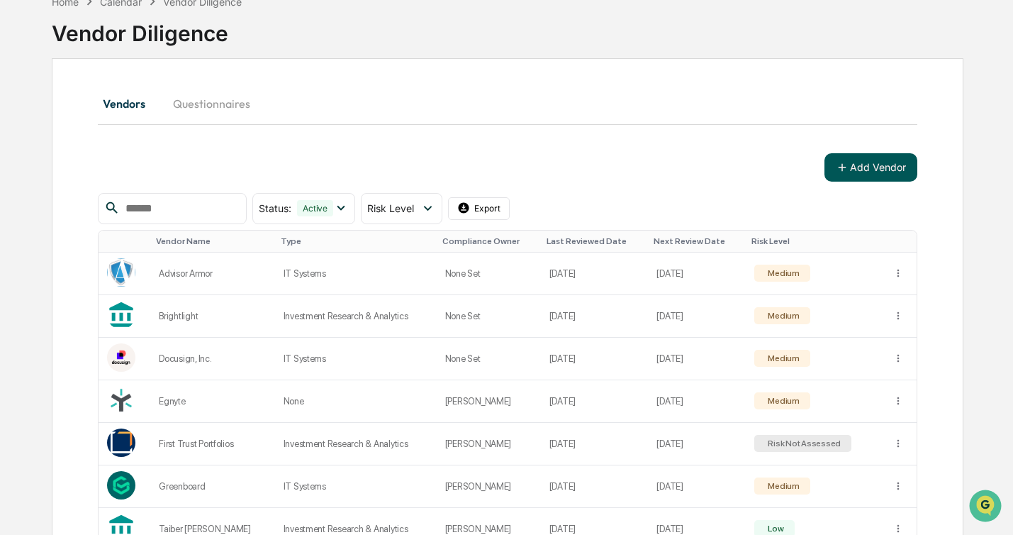
click at [903, 160] on button "Add Vendor" at bounding box center [871, 167] width 93 height 28
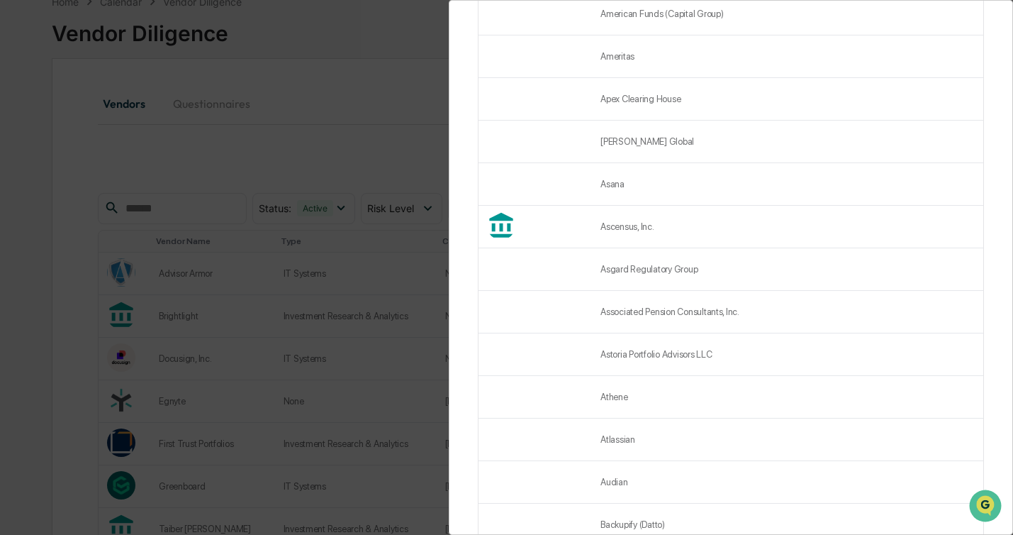
scroll to position [1825, 0]
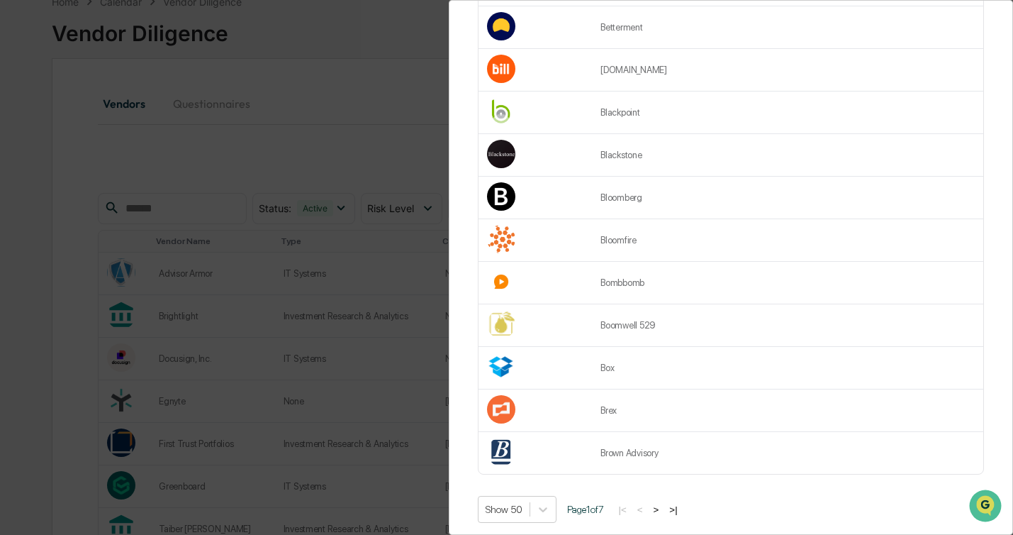
click at [664, 503] on button ">" at bounding box center [657, 509] width 14 height 12
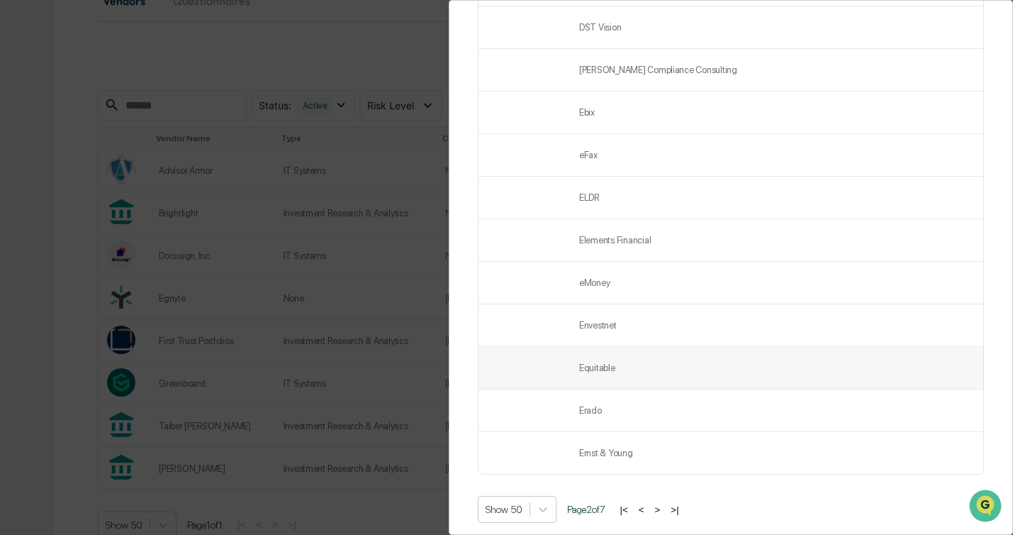
scroll to position [211, 0]
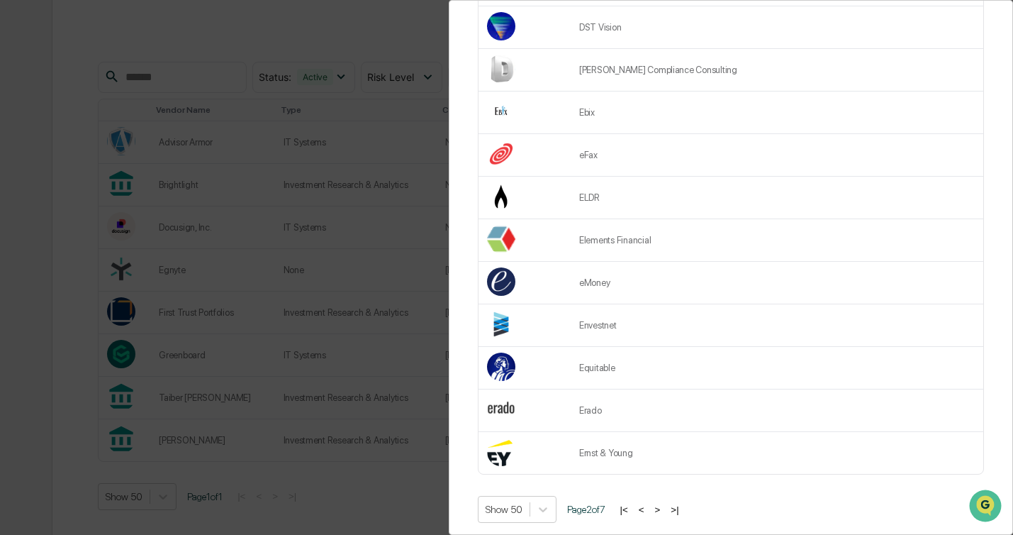
click at [665, 503] on button ">" at bounding box center [658, 509] width 14 height 12
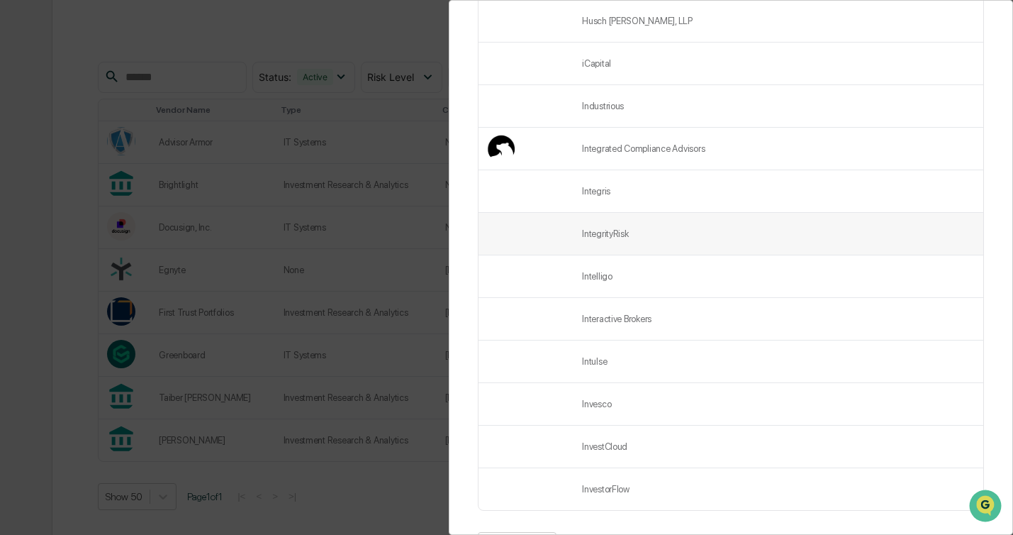
scroll to position [1822, 0]
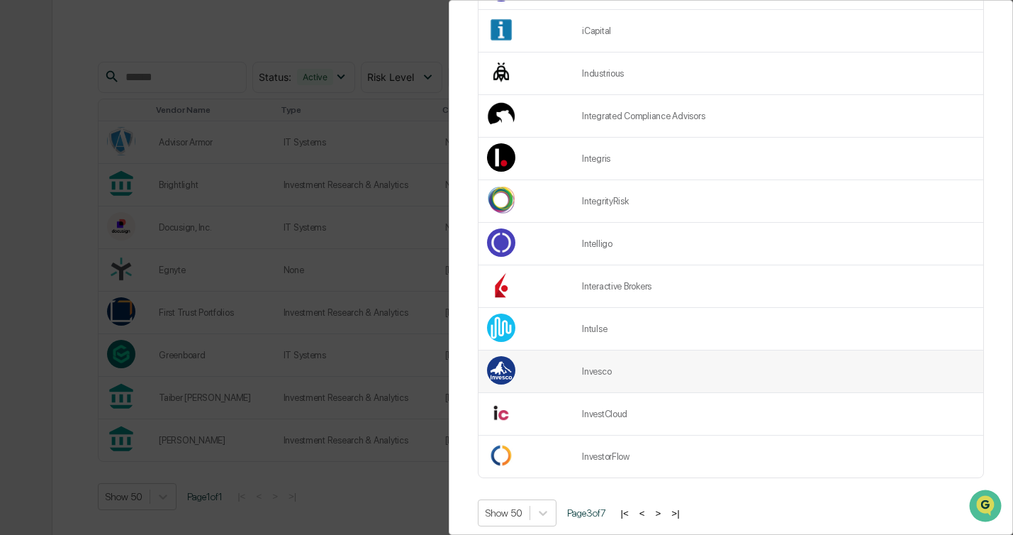
click at [689, 350] on td "Invesco" at bounding box center [779, 371] width 410 height 43
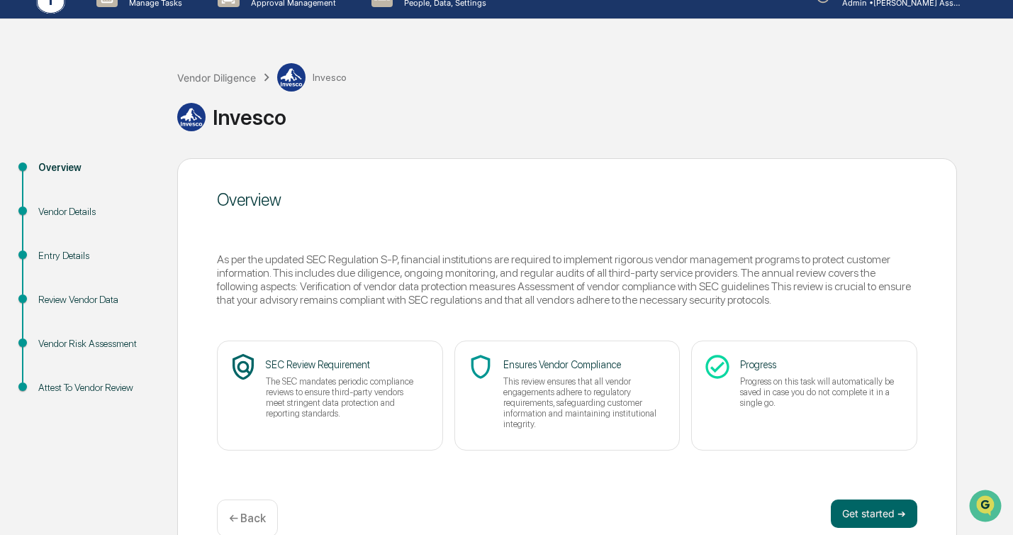
scroll to position [46, 0]
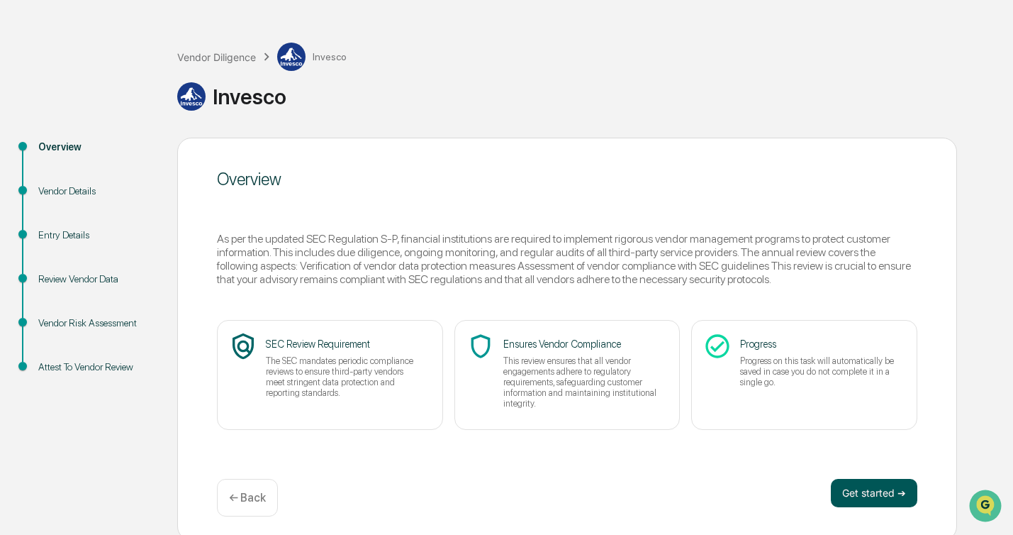
click at [860, 482] on button "Get started ➔" at bounding box center [874, 493] width 87 height 28
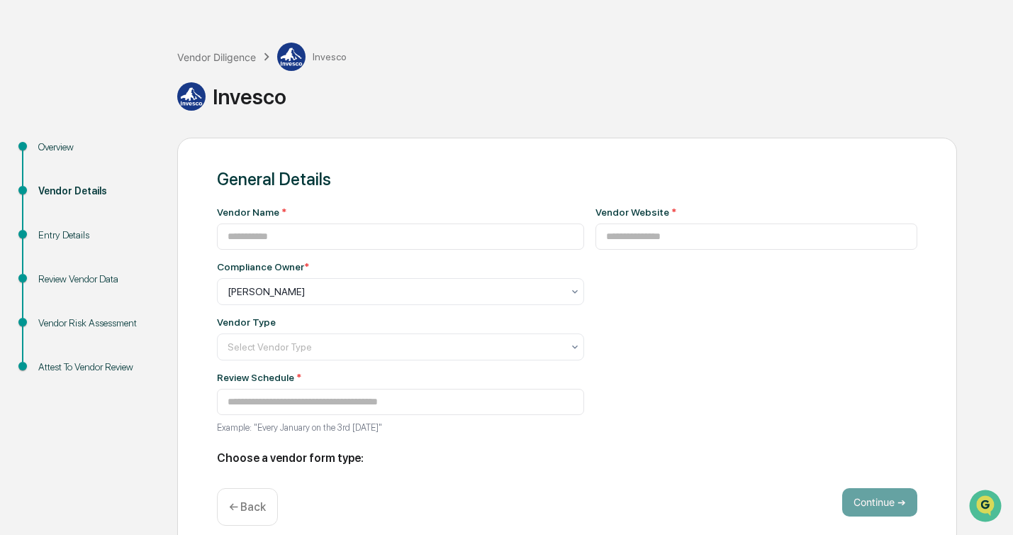
type input "*******"
type input "**********"
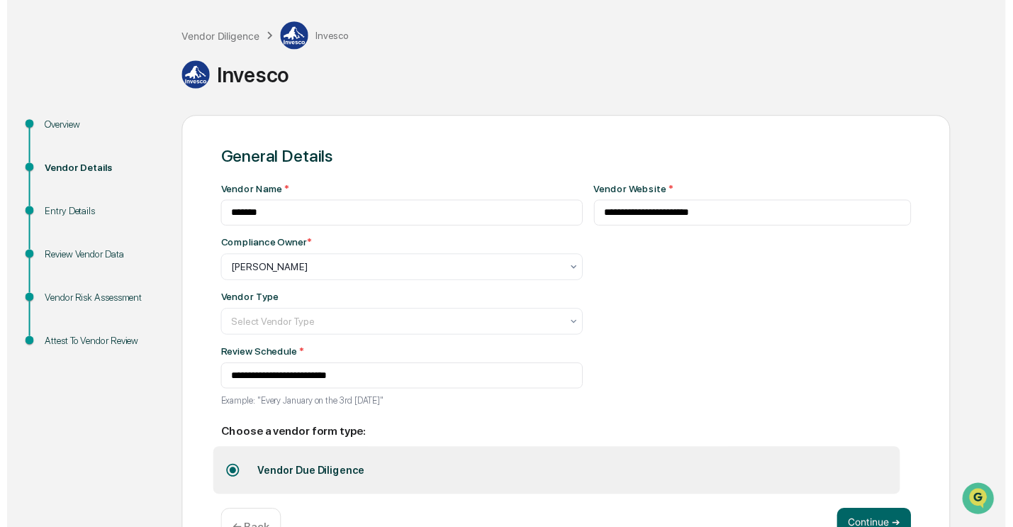
scroll to position [92, 0]
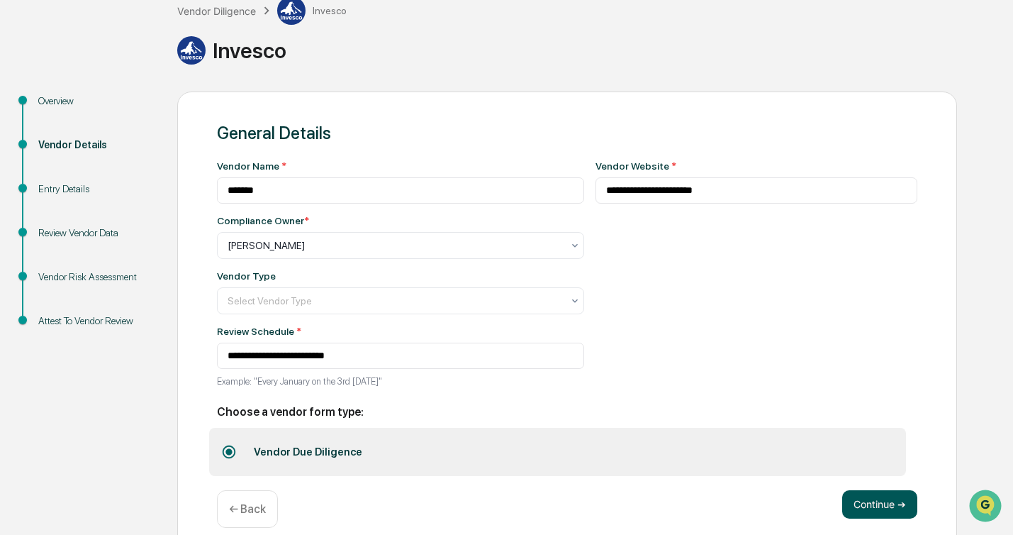
click at [861, 501] on button "Continue ➔" at bounding box center [879, 504] width 75 height 28
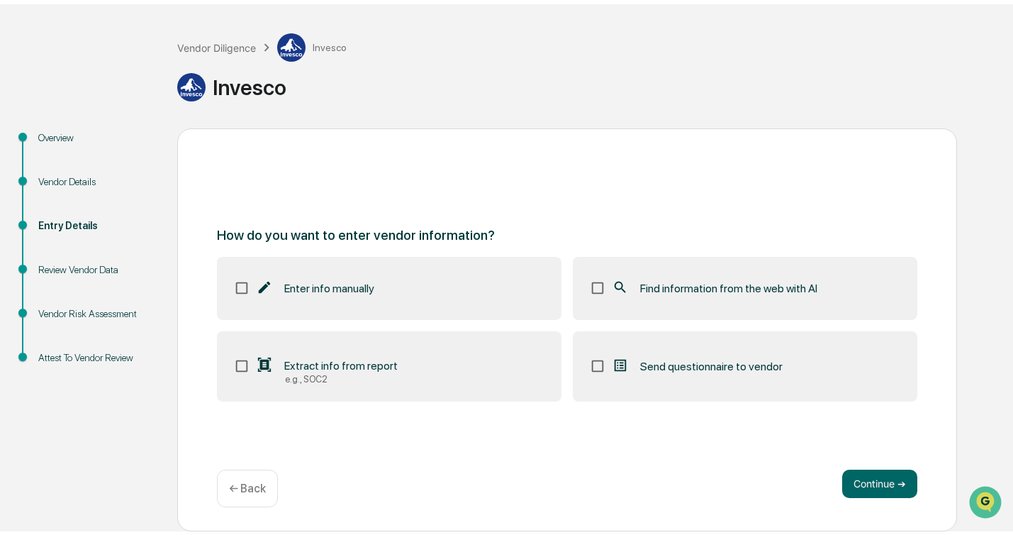
scroll to position [52, 0]
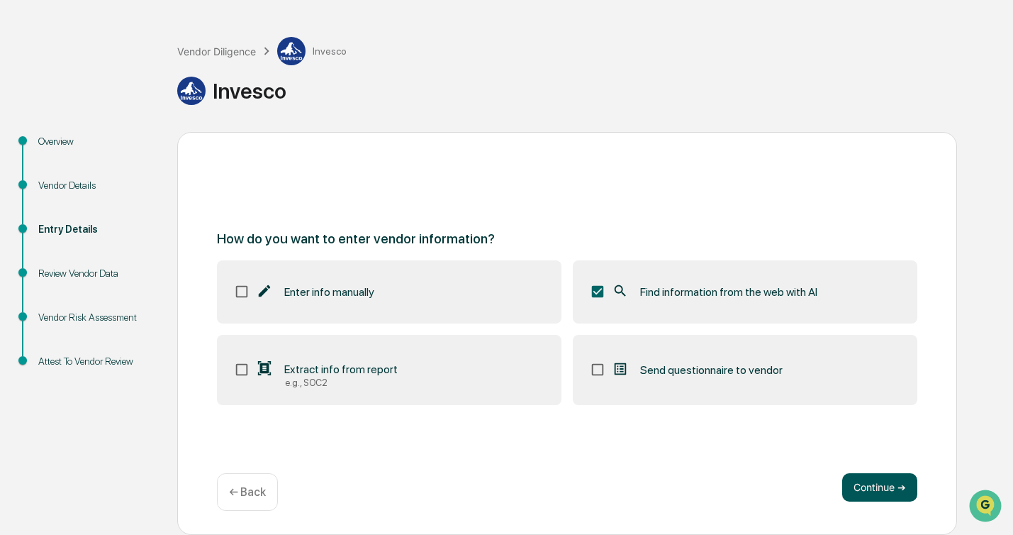
click at [891, 480] on button "Continue ➔" at bounding box center [879, 487] width 75 height 28
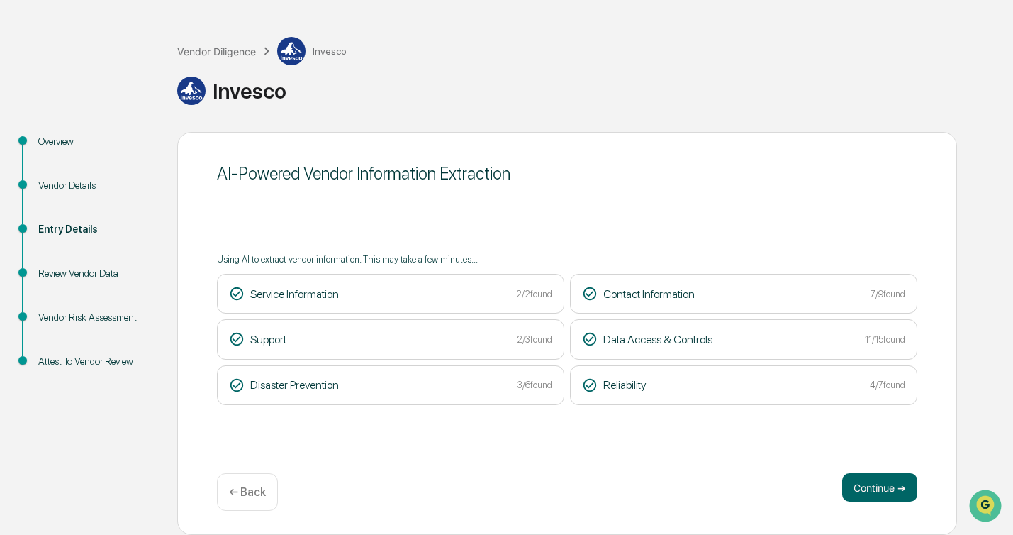
click at [880, 442] on div "AI-Powered Vendor Information Extraction Using AI to extract vendor information…" at bounding box center [567, 333] width 780 height 403
click at [892, 489] on button "Continue ➔" at bounding box center [879, 487] width 75 height 28
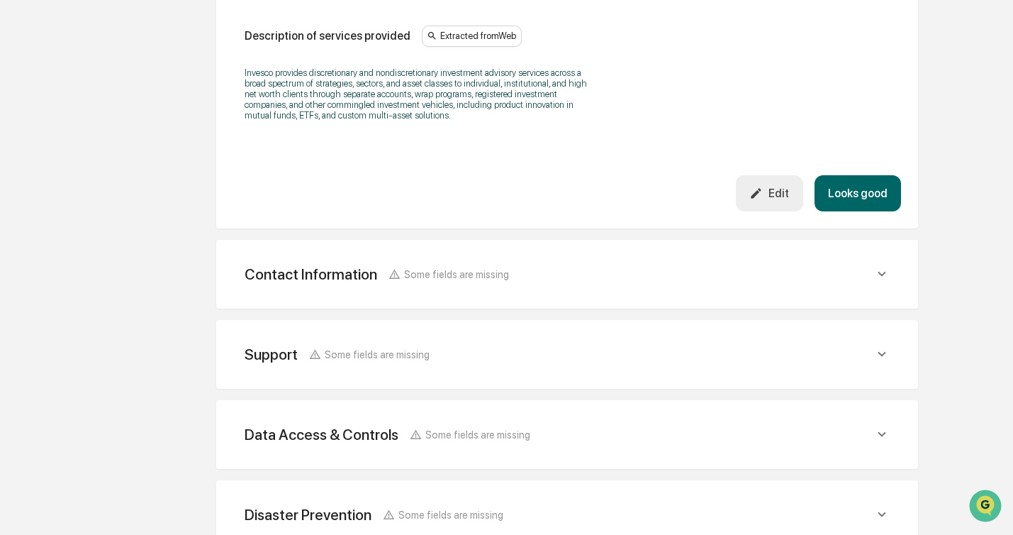
click at [872, 209] on button "Looks good" at bounding box center [858, 193] width 87 height 36
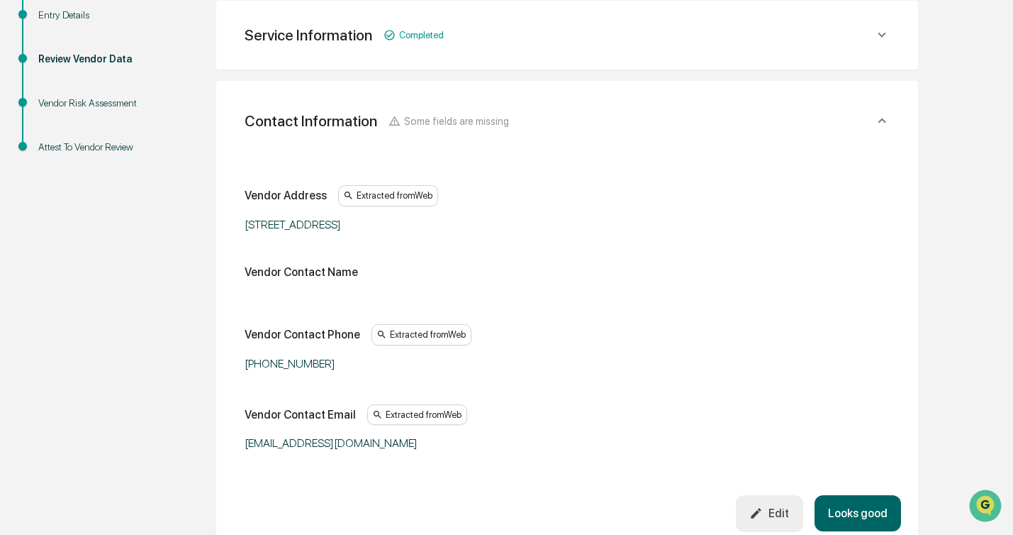
scroll to position [443, 0]
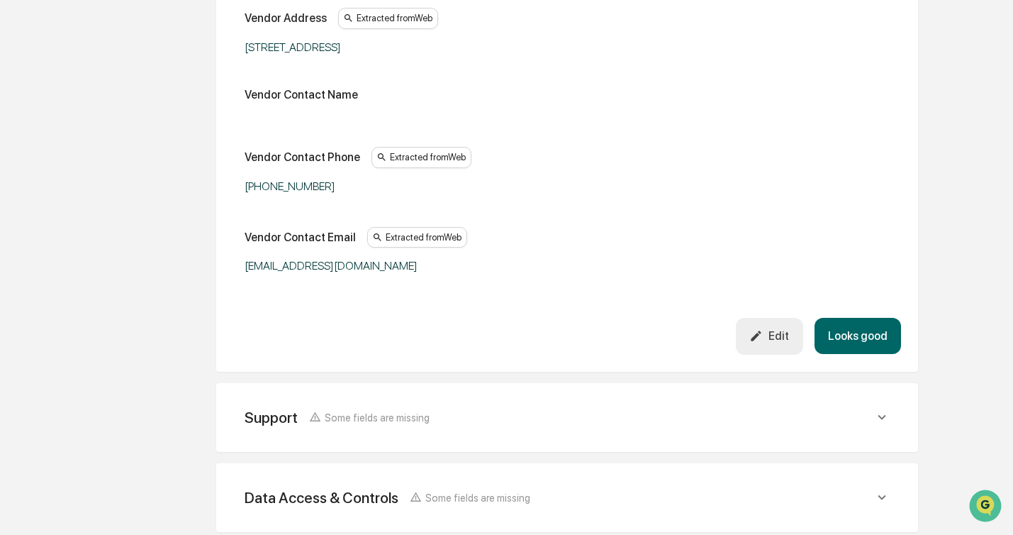
click at [881, 336] on button "Looks good" at bounding box center [858, 336] width 87 height 36
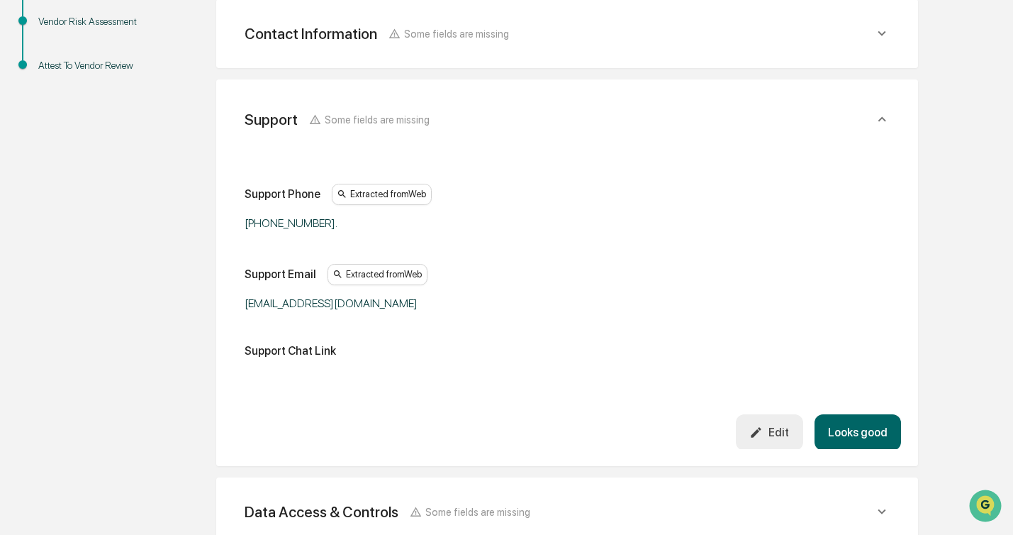
scroll to position [345, 0]
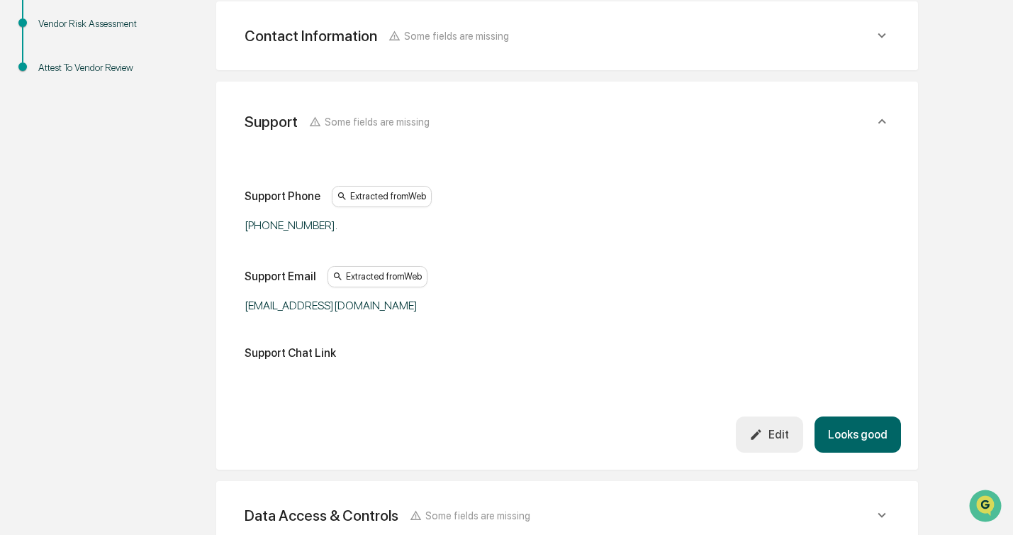
click at [875, 423] on button "Looks good" at bounding box center [858, 434] width 87 height 36
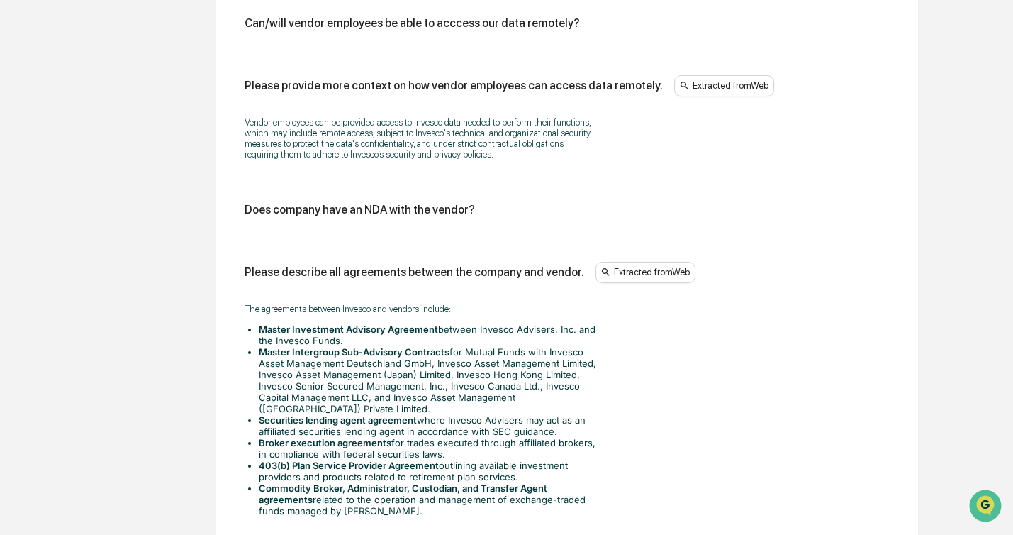
scroll to position [1837, 0]
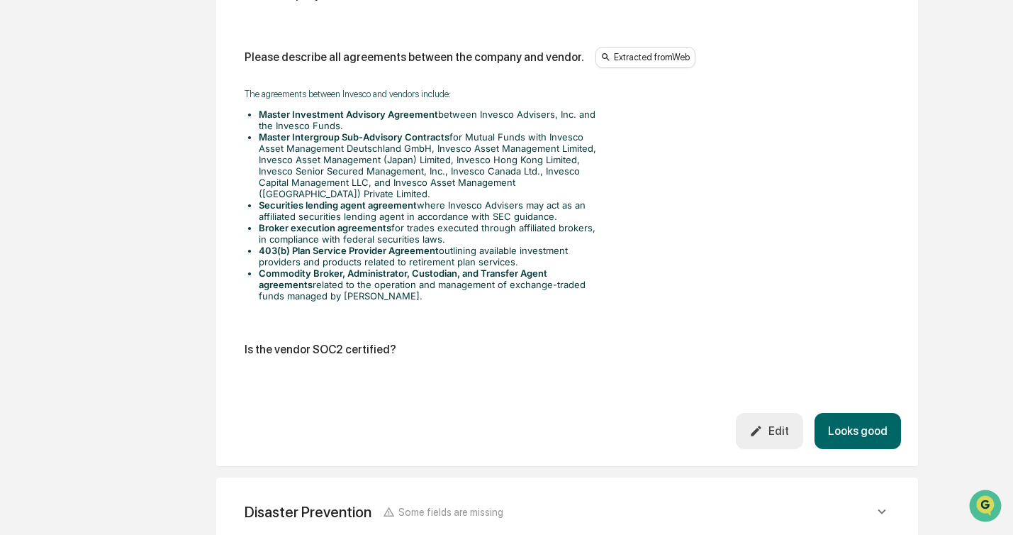
click at [843, 449] on button "Looks good" at bounding box center [858, 431] width 87 height 36
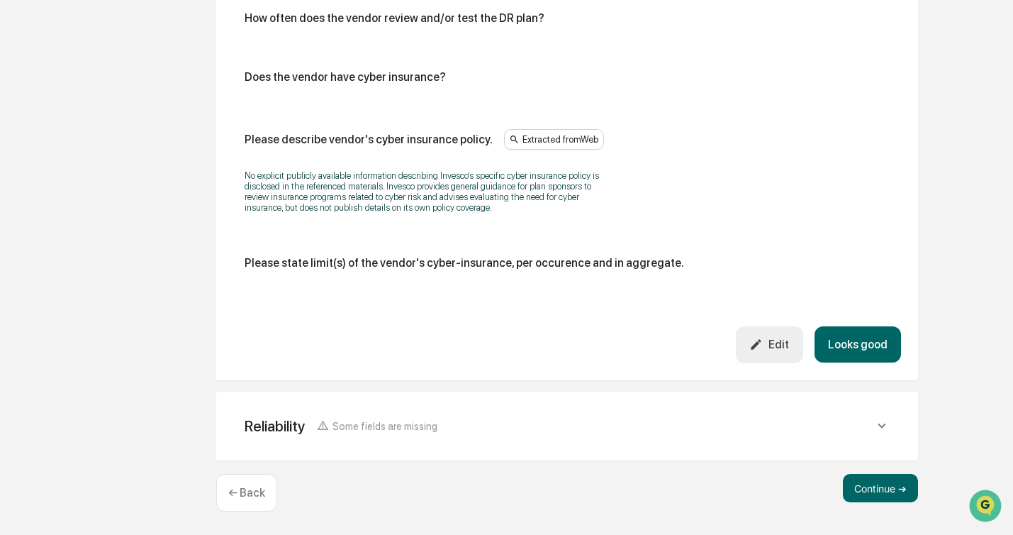
click at [879, 342] on button "Looks good" at bounding box center [858, 344] width 87 height 36
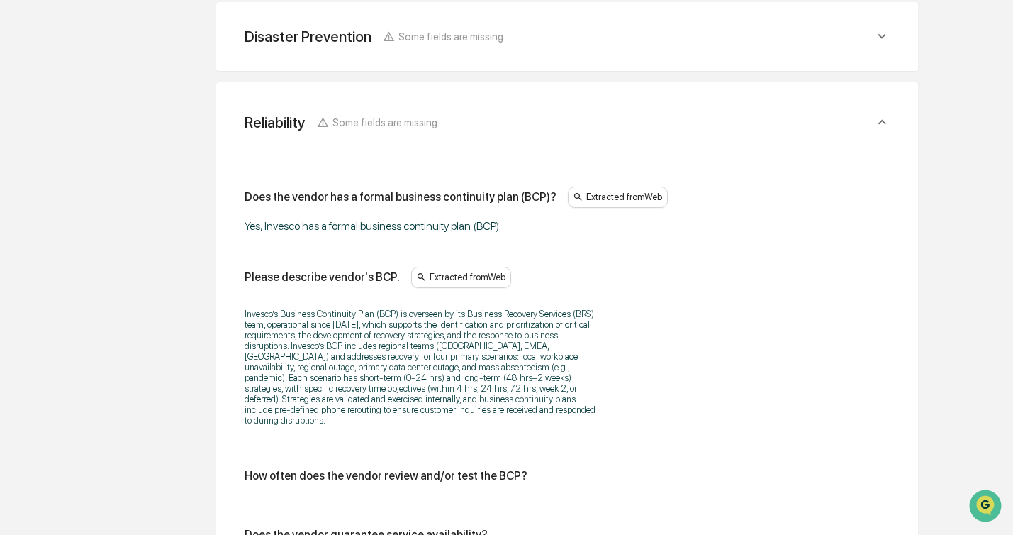
scroll to position [1040, 0]
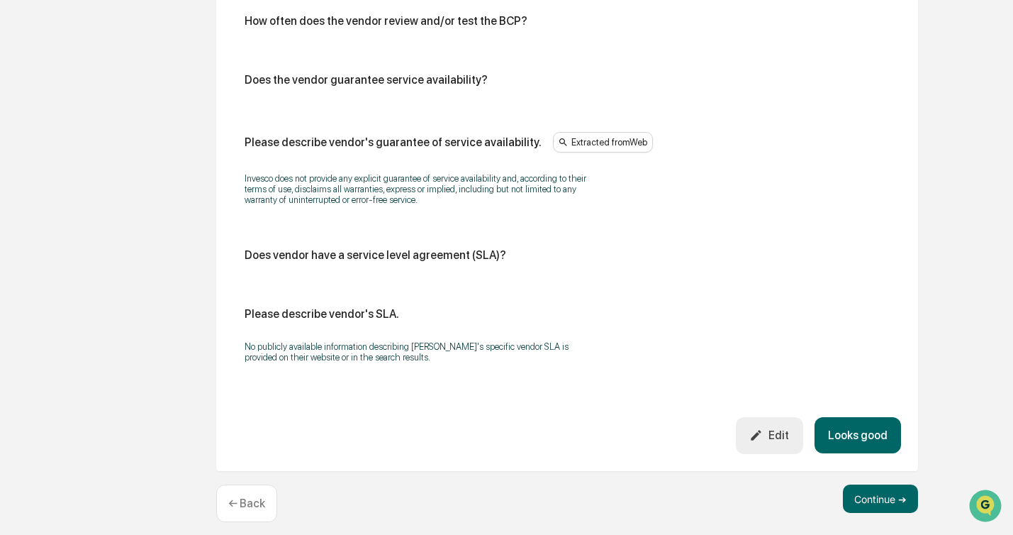
click at [840, 438] on button "Looks good" at bounding box center [858, 435] width 87 height 36
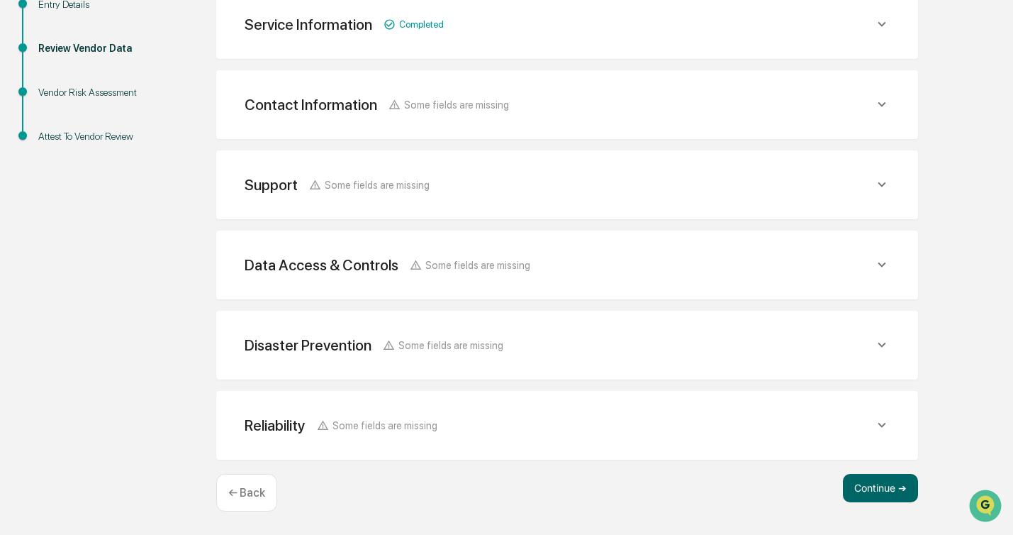
scroll to position [274, 0]
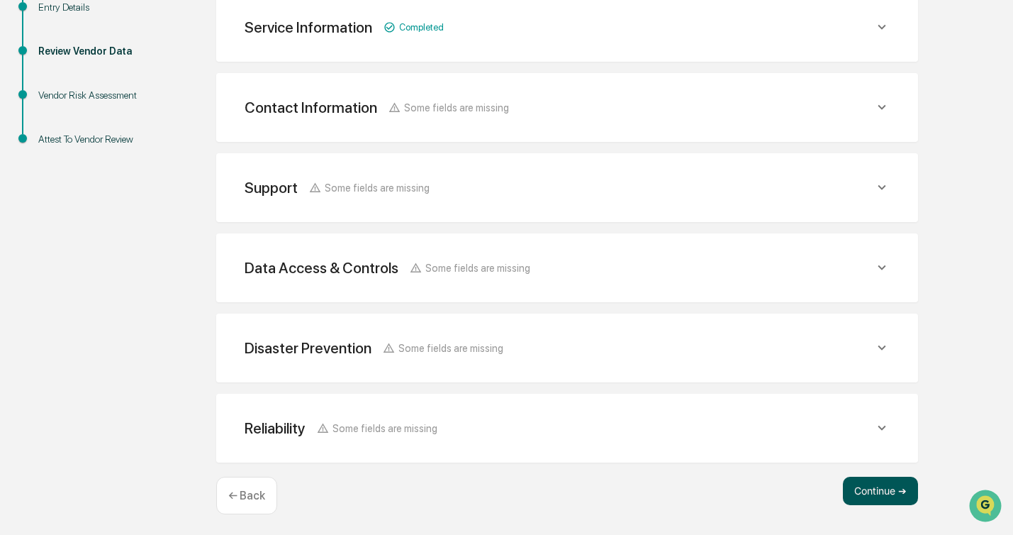
click at [899, 490] on button "Continue ➔" at bounding box center [880, 491] width 75 height 28
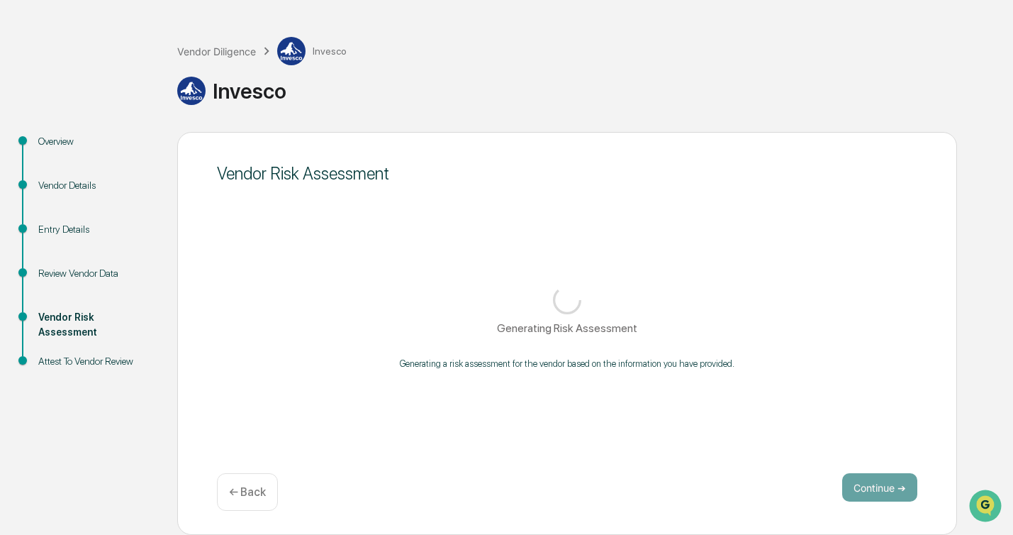
scroll to position [52, 0]
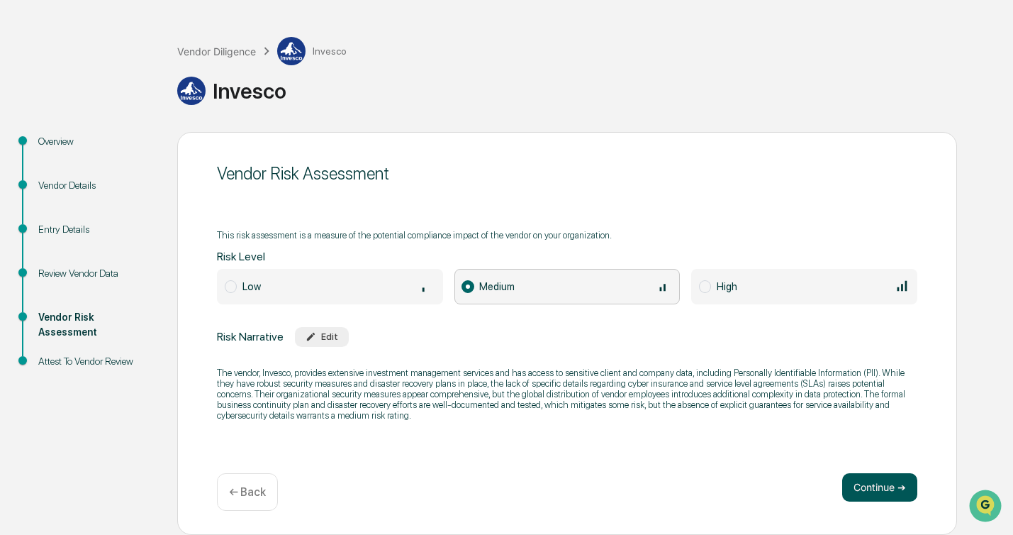
click at [871, 484] on button "Continue ➔" at bounding box center [879, 487] width 75 height 28
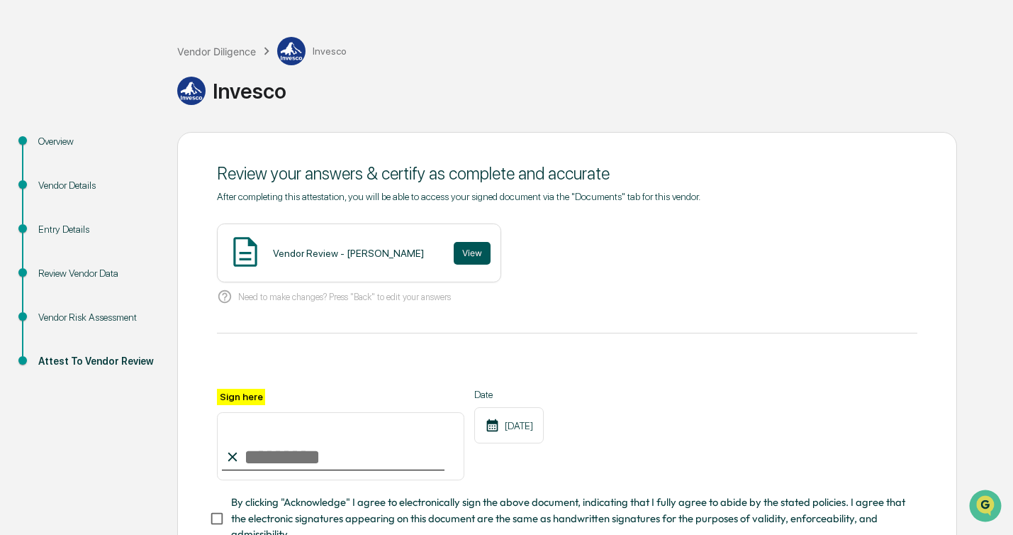
click at [467, 253] on button "View" at bounding box center [472, 253] width 37 height 23
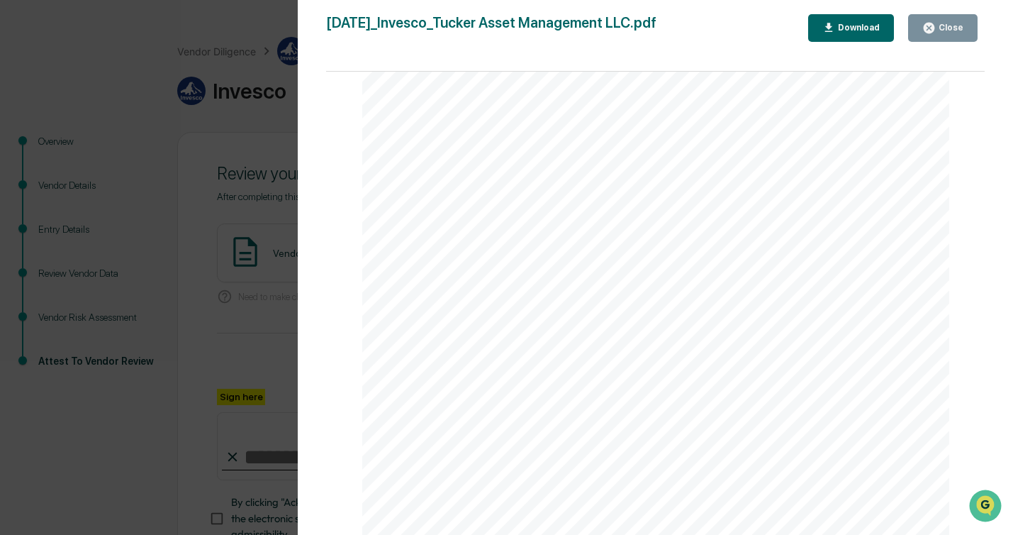
scroll to position [2157, 0]
click at [952, 25] on div "Close" at bounding box center [950, 28] width 28 height 10
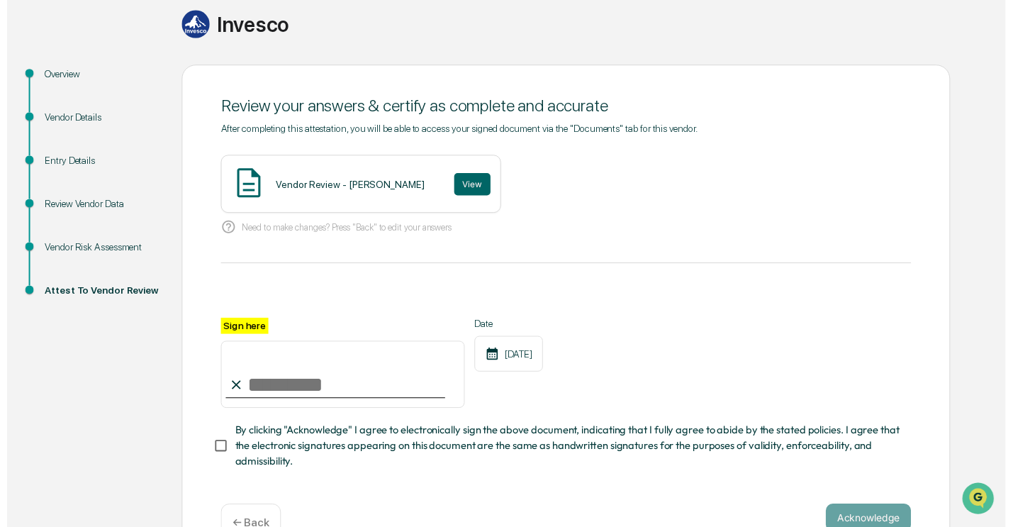
scroll to position [154, 0]
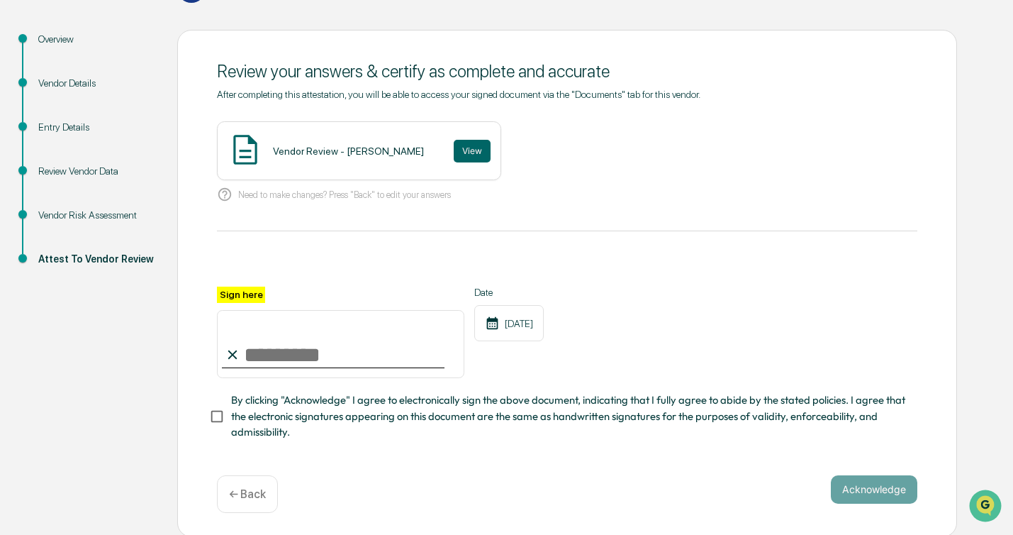
click at [285, 352] on input "Sign here" at bounding box center [340, 344] width 247 height 68
type input "**********"
click at [858, 481] on button "Acknowledge" at bounding box center [874, 489] width 87 height 28
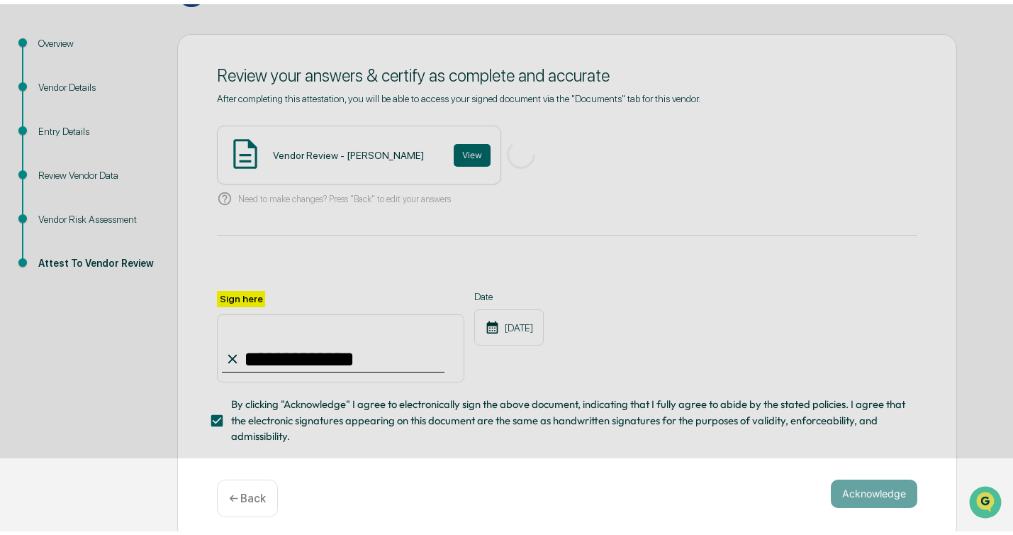
scroll to position [52, 0]
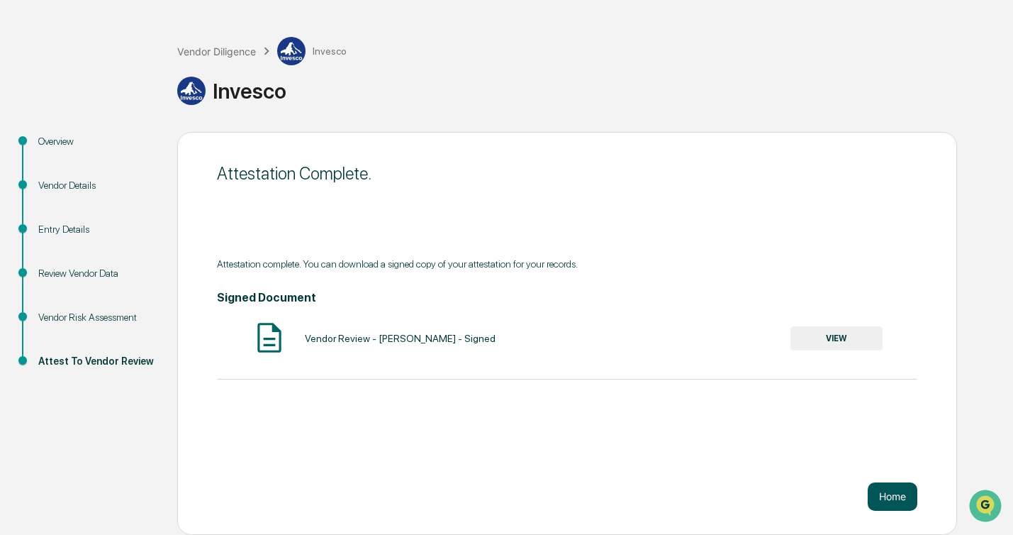
click at [887, 491] on button "Home" at bounding box center [893, 496] width 50 height 28
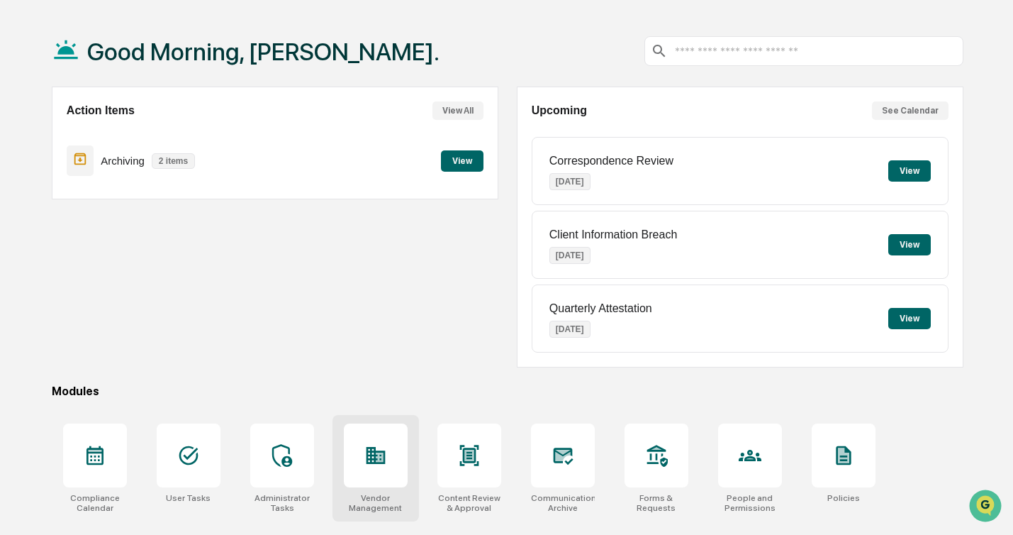
click at [377, 472] on div at bounding box center [376, 455] width 64 height 64
